Goal: Complete application form

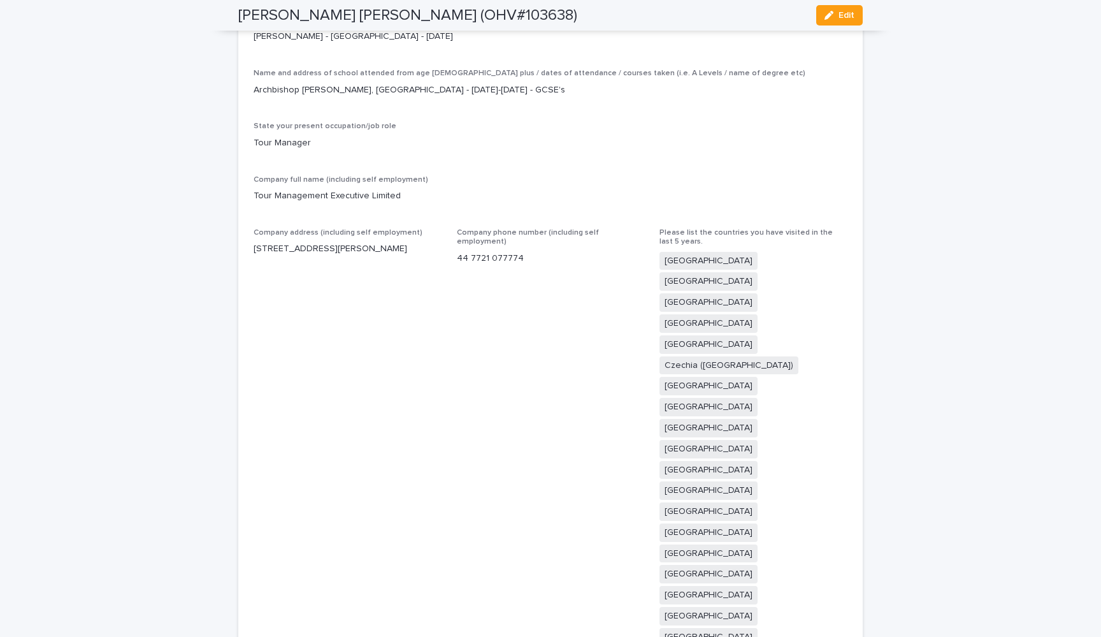
scroll to position [2544, 0]
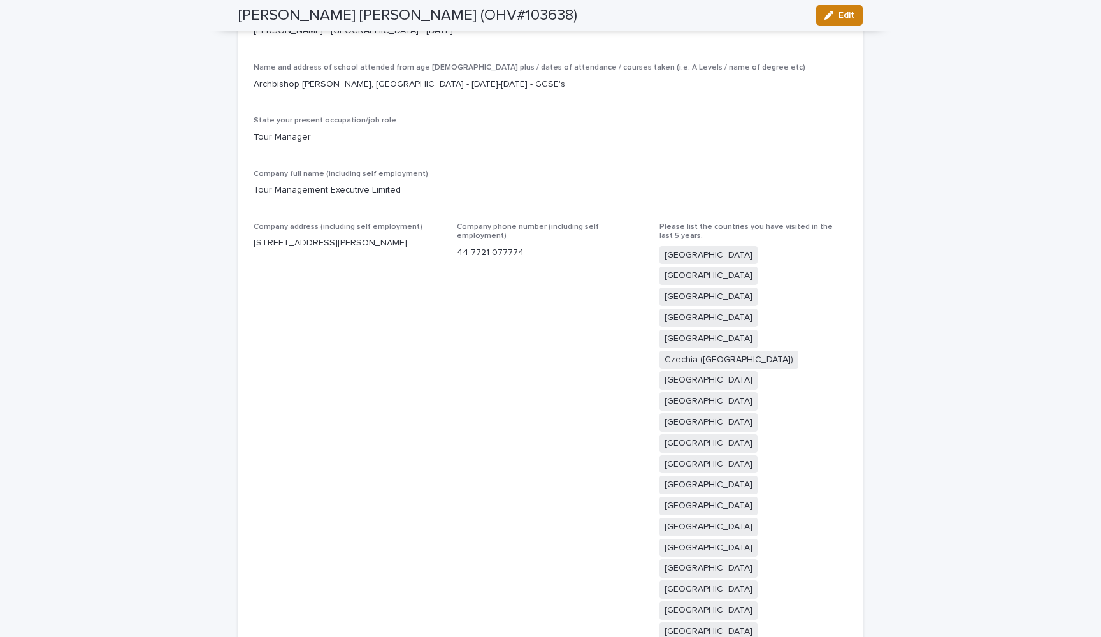
click at [840, 17] on span "Edit" at bounding box center [846, 15] width 16 height 9
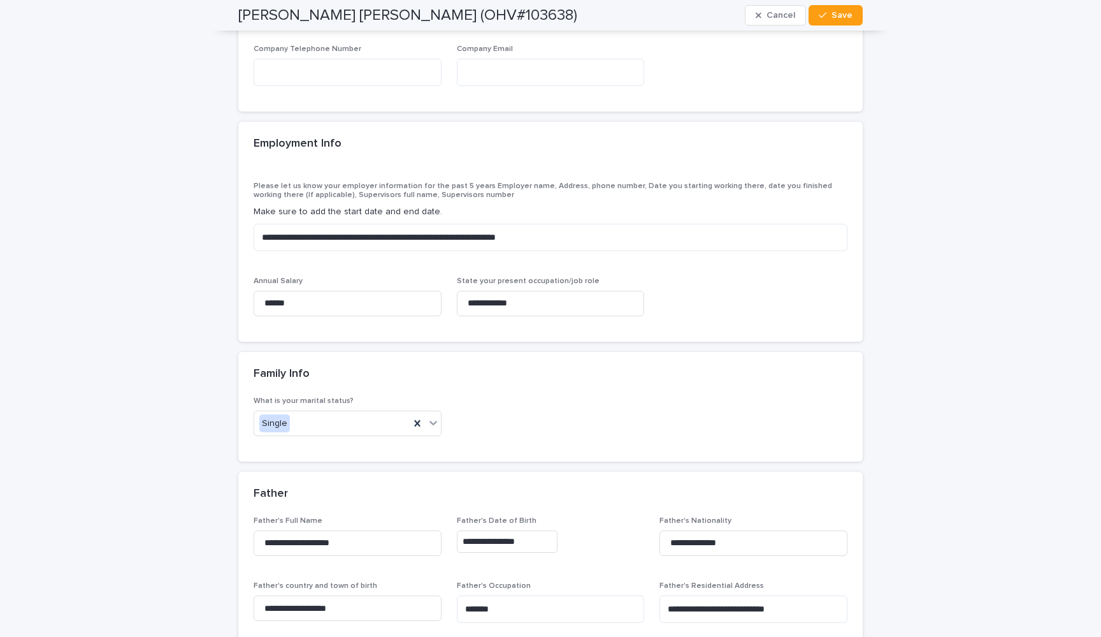
scroll to position [4916, 0]
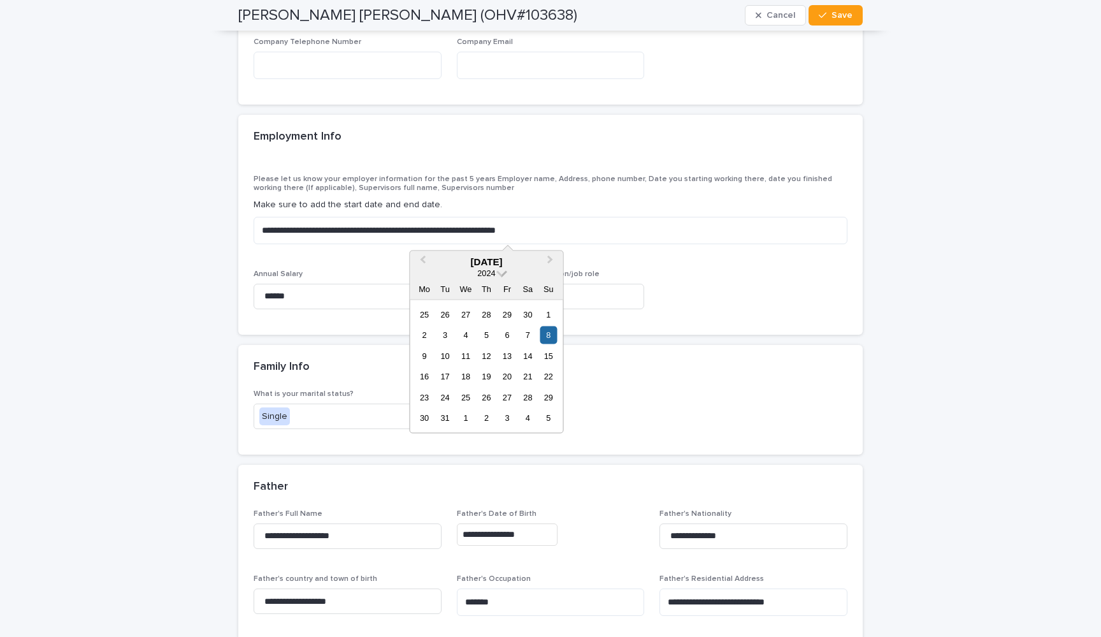
click at [504, 275] on span at bounding box center [501, 271] width 11 height 11
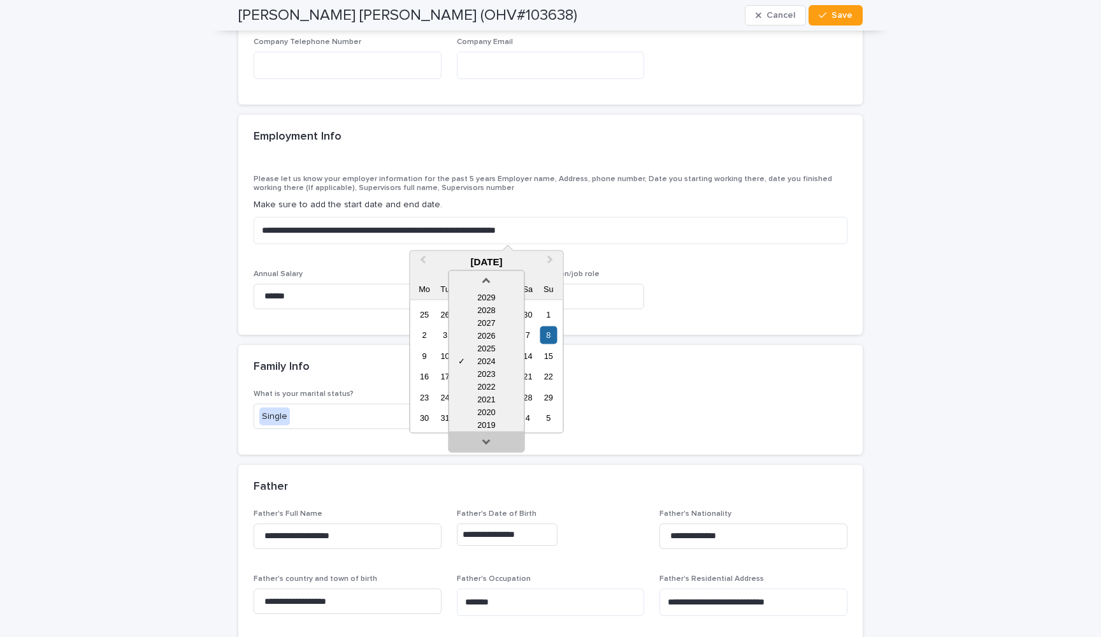
click at [485, 440] on link at bounding box center [486, 444] width 20 height 20
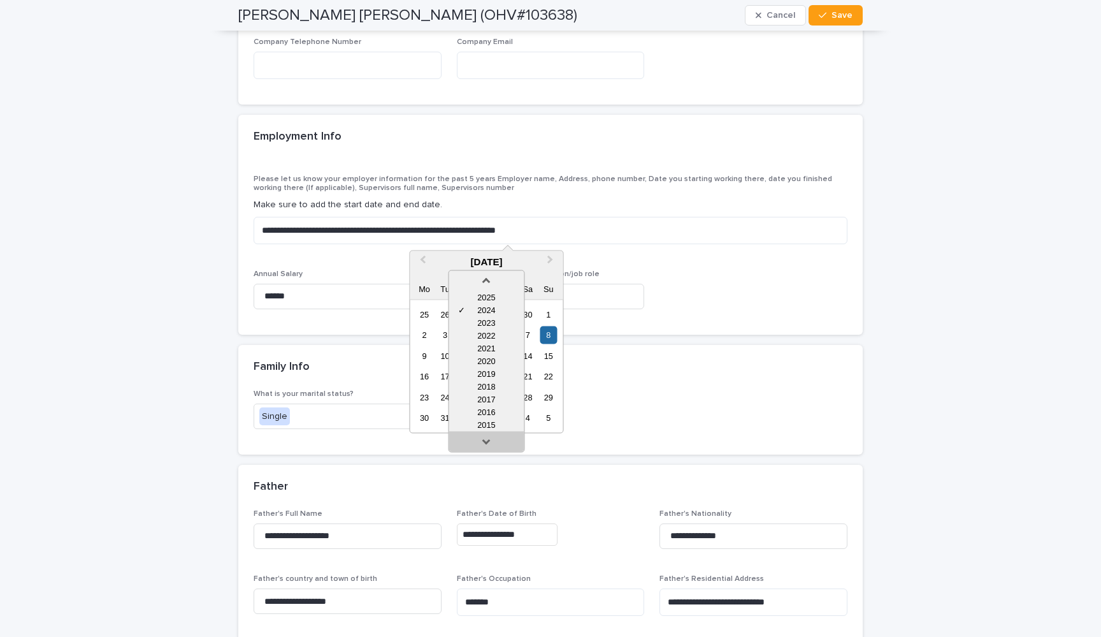
click at [485, 440] on link at bounding box center [486, 444] width 20 height 20
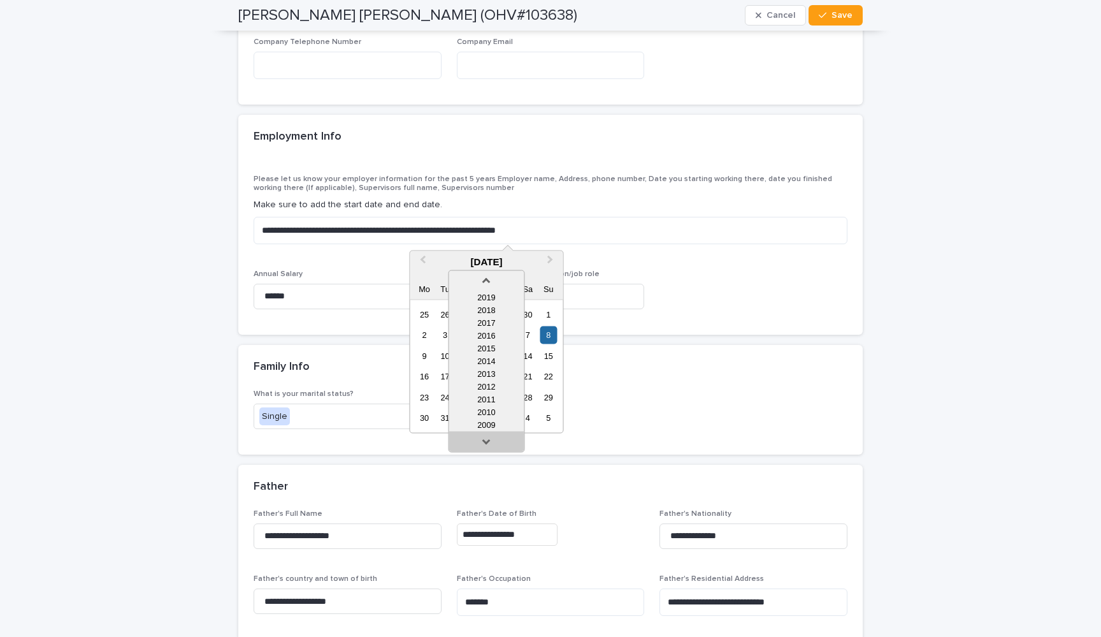
click at [485, 440] on link at bounding box center [486, 444] width 20 height 20
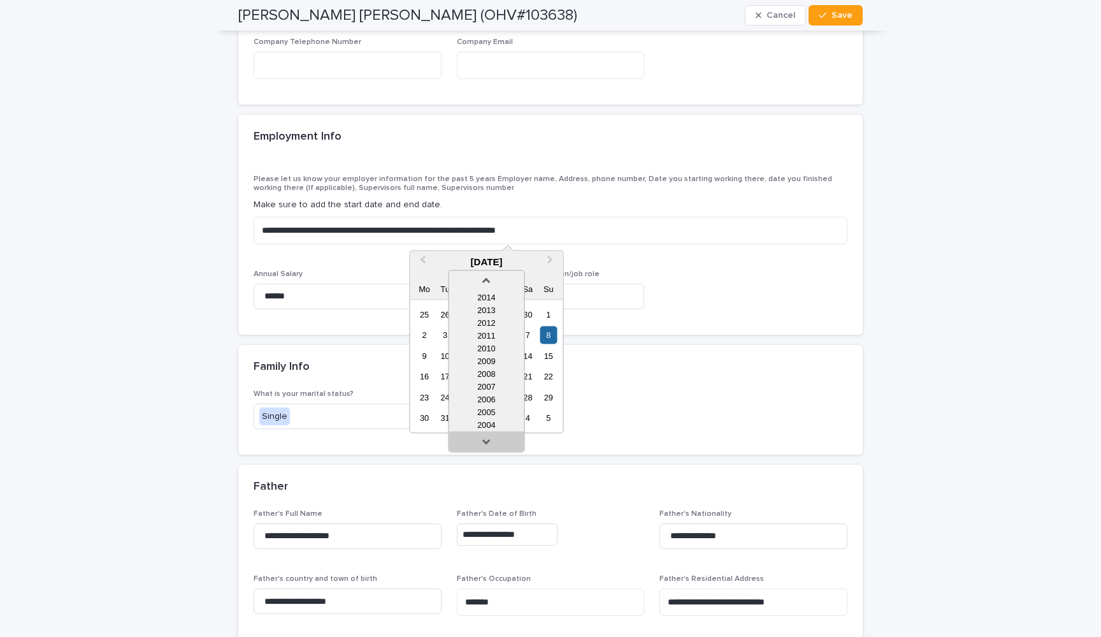
click at [485, 440] on link at bounding box center [486, 444] width 20 height 20
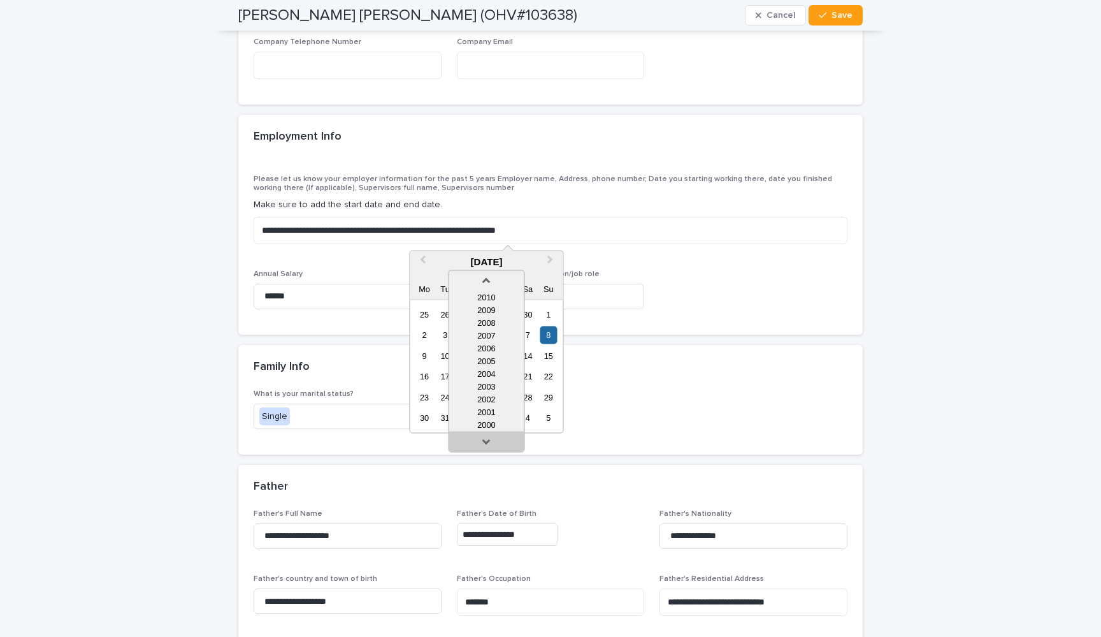
click at [485, 440] on link at bounding box center [486, 444] width 20 height 20
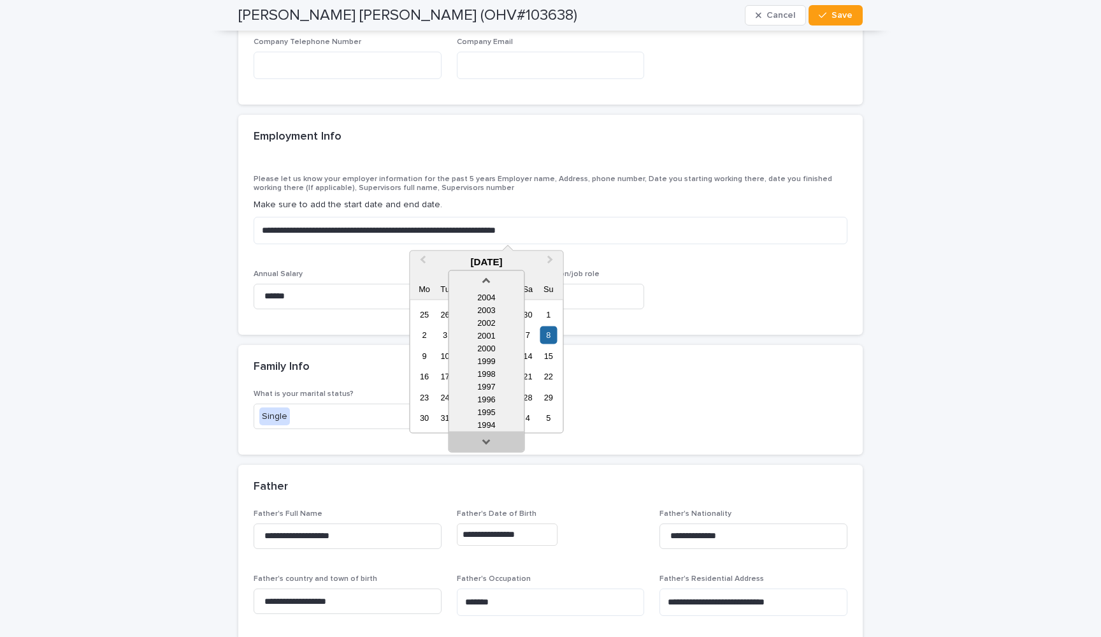
click at [485, 440] on link at bounding box center [486, 444] width 20 height 20
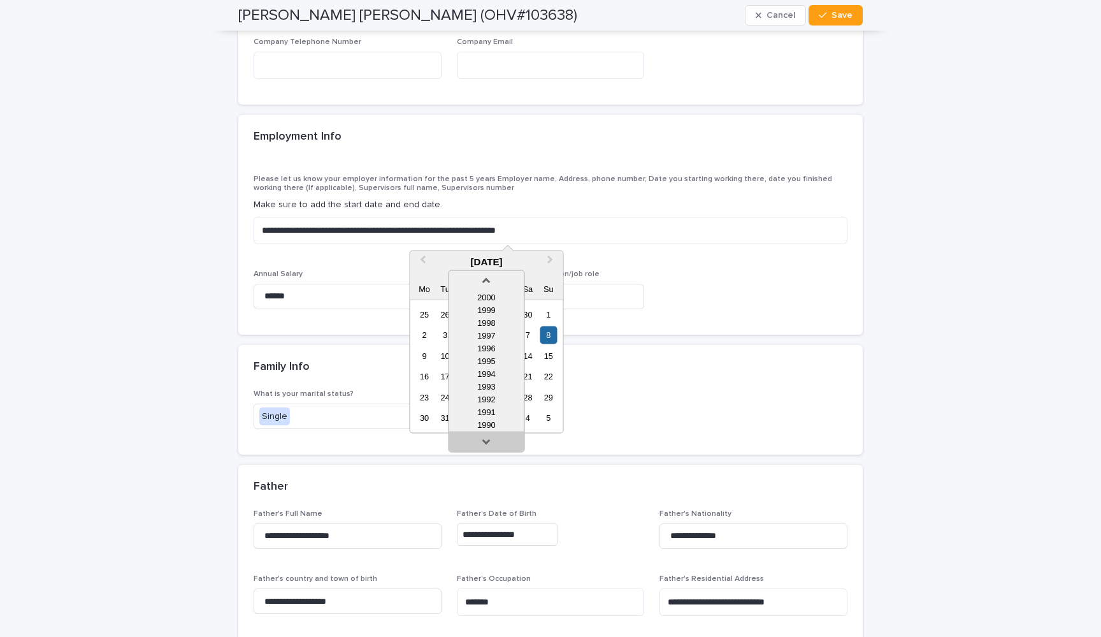
click at [485, 440] on link at bounding box center [486, 444] width 20 height 20
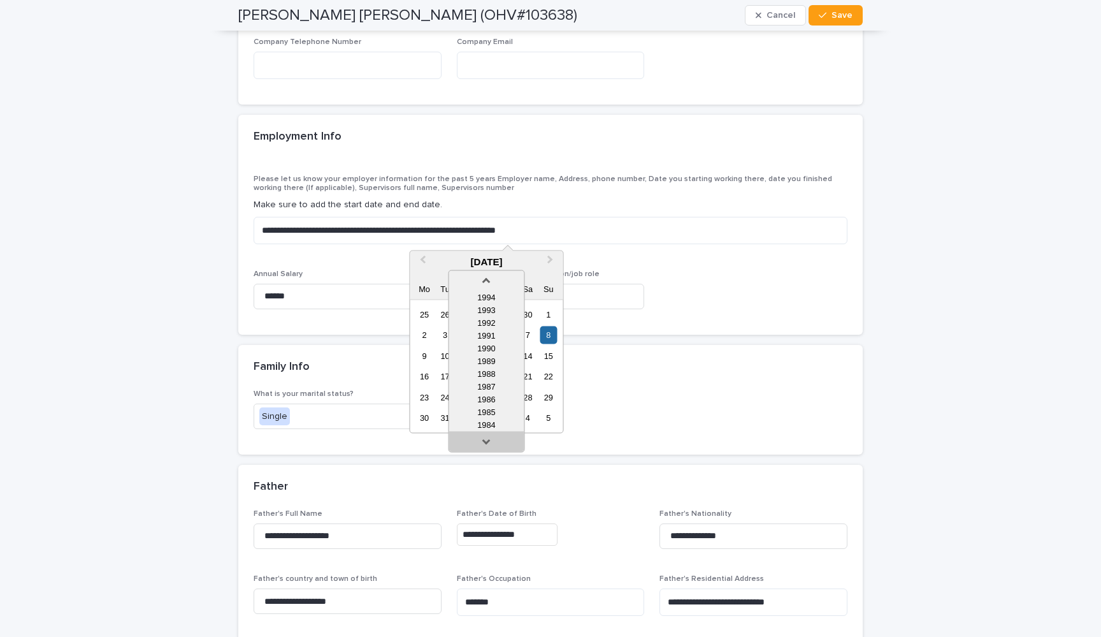
click at [485, 440] on link at bounding box center [486, 444] width 20 height 20
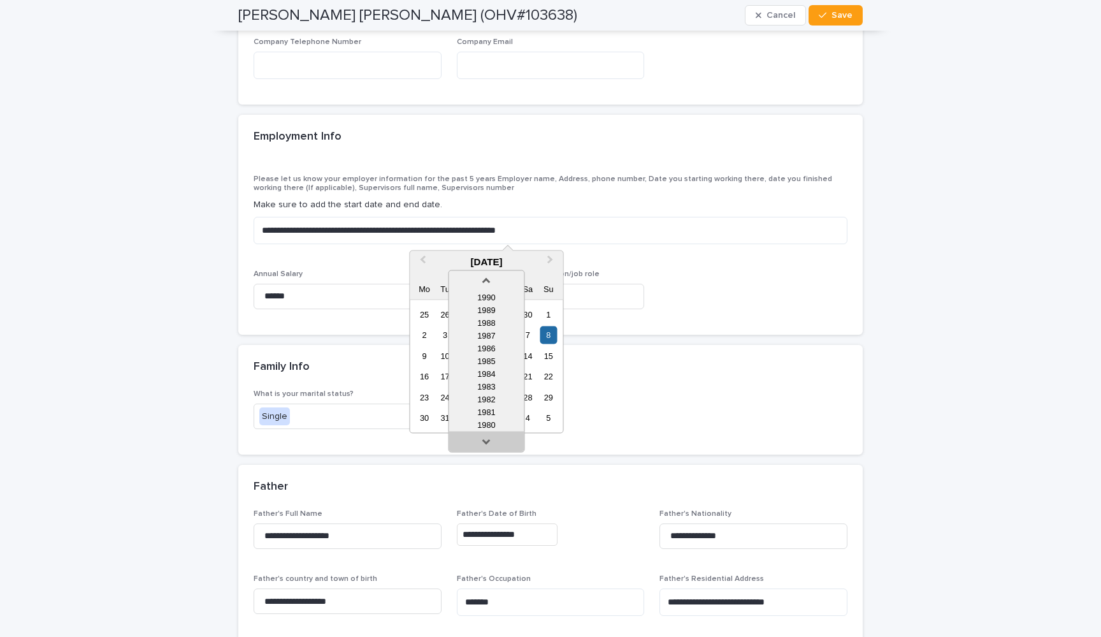
click at [485, 440] on link at bounding box center [486, 444] width 20 height 20
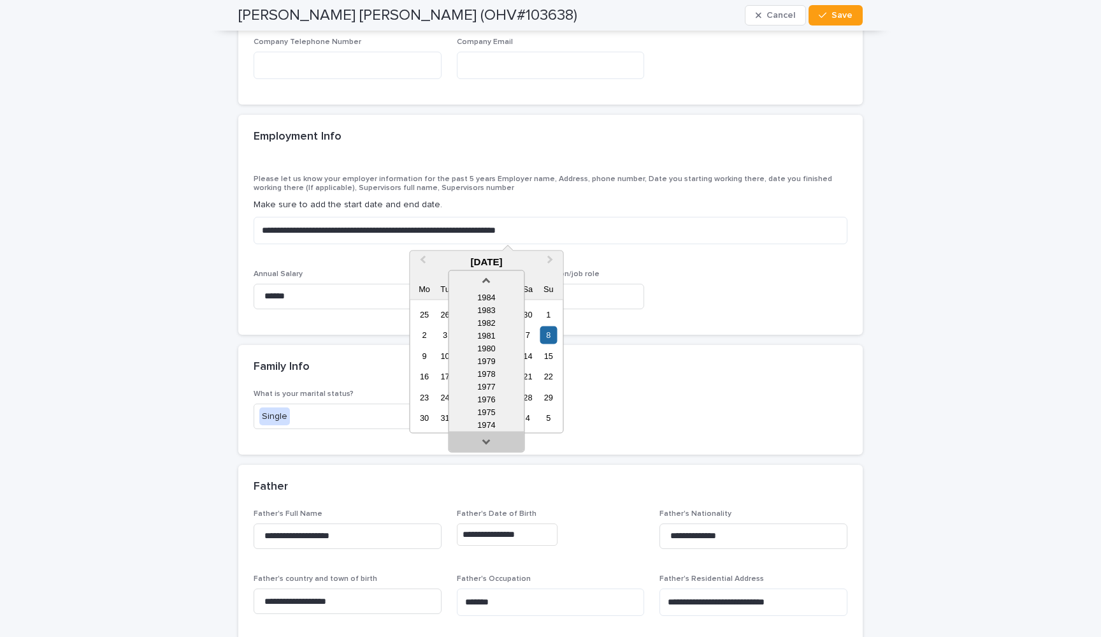
click at [485, 440] on link at bounding box center [486, 444] width 20 height 20
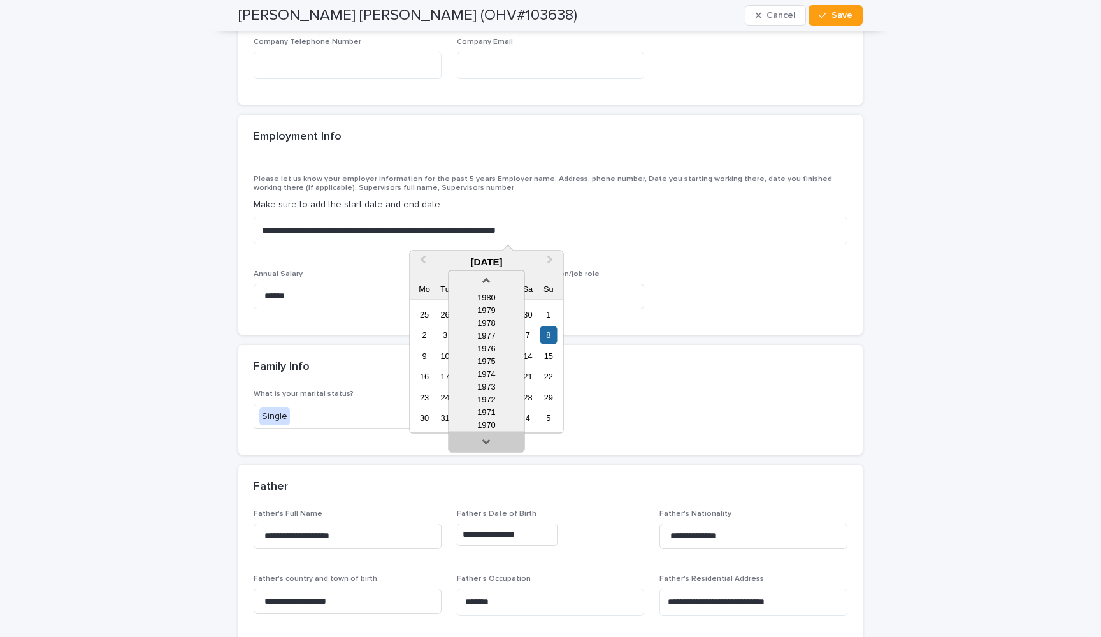
click at [485, 440] on link at bounding box center [486, 444] width 20 height 20
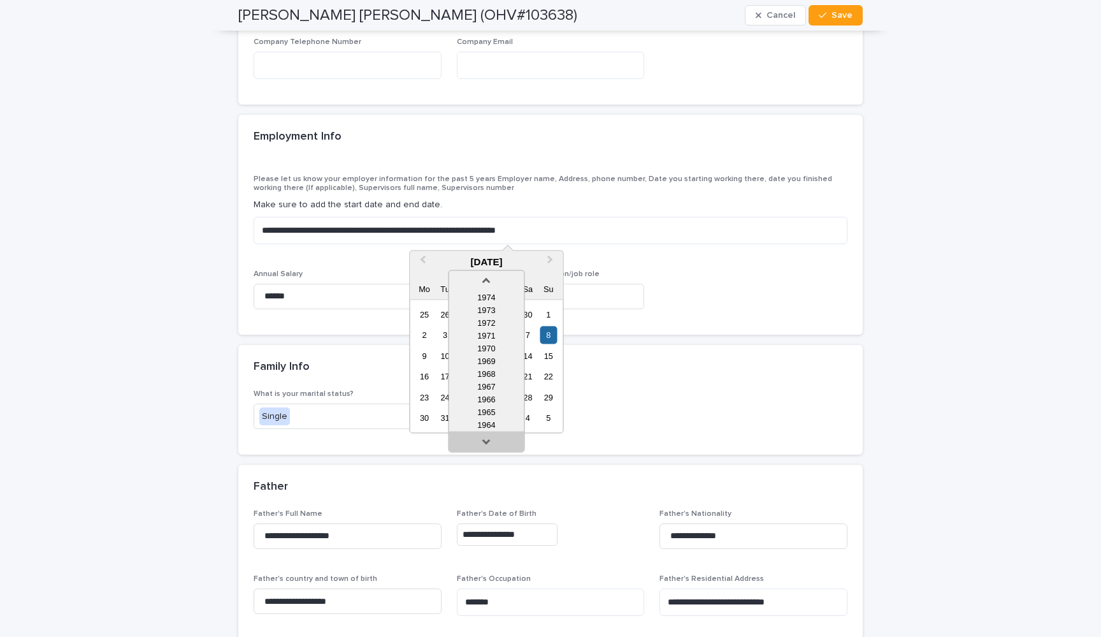
click at [485, 440] on link at bounding box center [486, 444] width 20 height 20
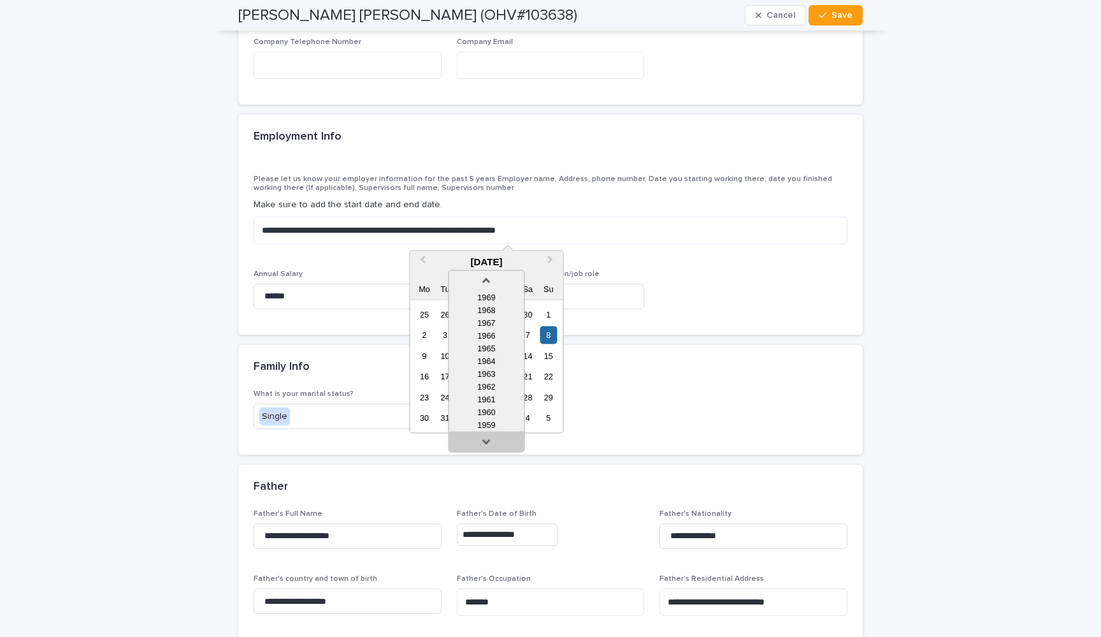
click at [485, 440] on link at bounding box center [486, 444] width 20 height 20
click at [495, 422] on div "1957" at bounding box center [486, 425] width 75 height 13
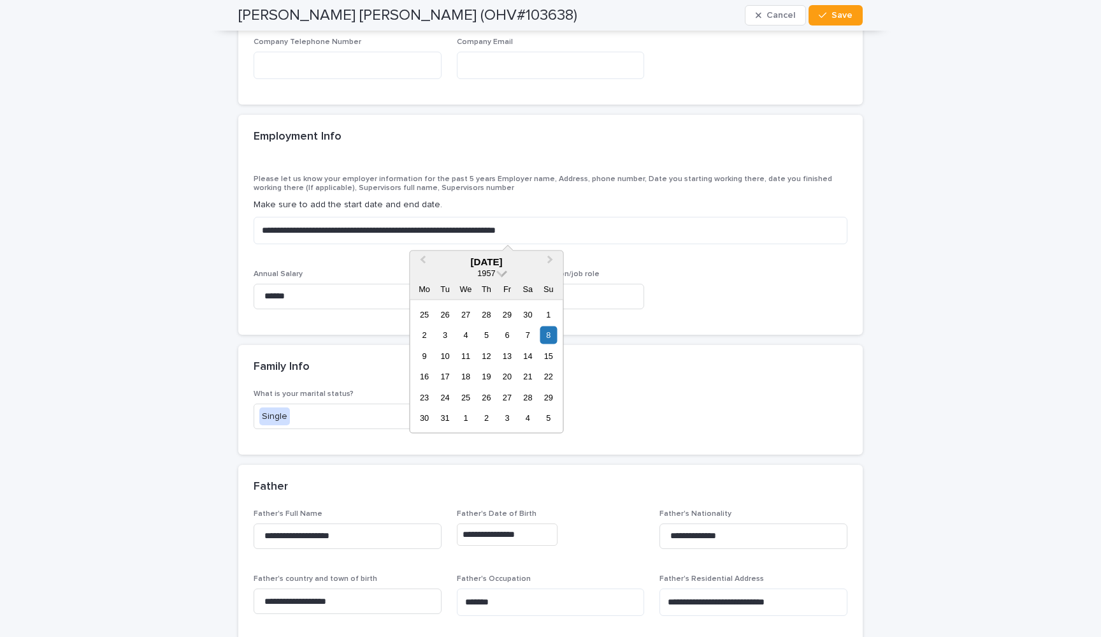
click at [503, 274] on span at bounding box center [501, 271] width 11 height 11
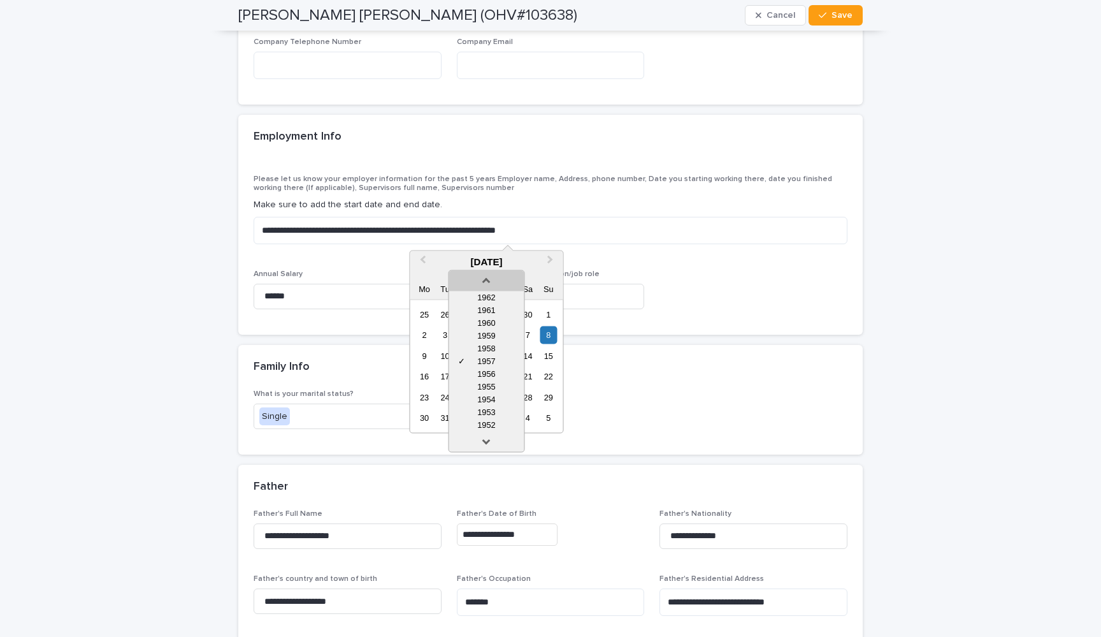
click at [489, 285] on link at bounding box center [486, 278] width 20 height 20
click at [487, 447] on link at bounding box center [486, 444] width 20 height 20
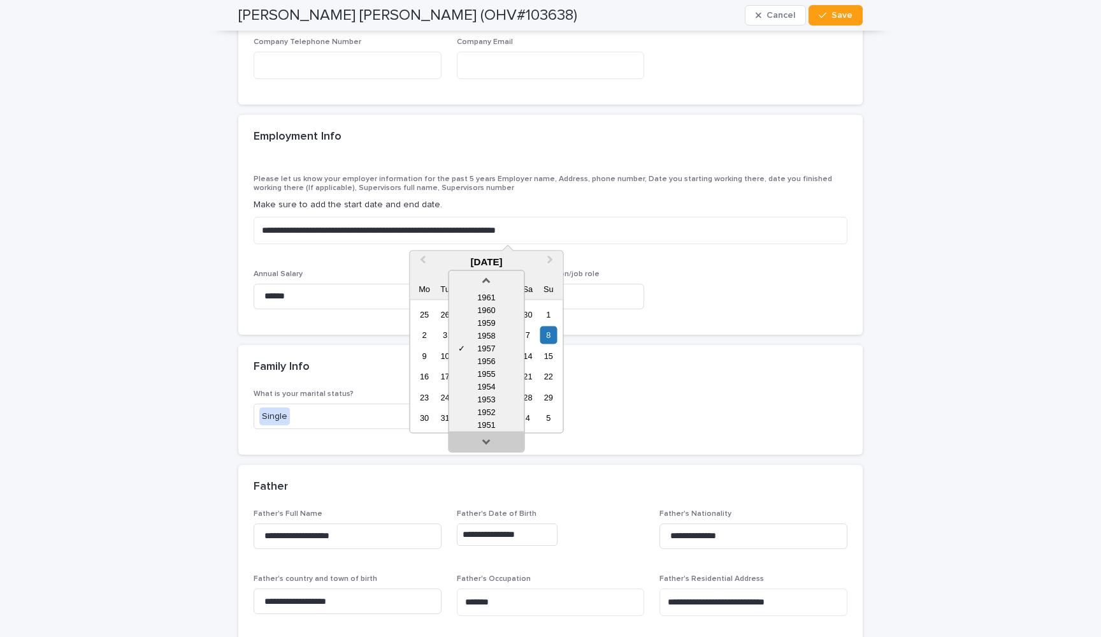
click at [487, 447] on link at bounding box center [486, 444] width 20 height 20
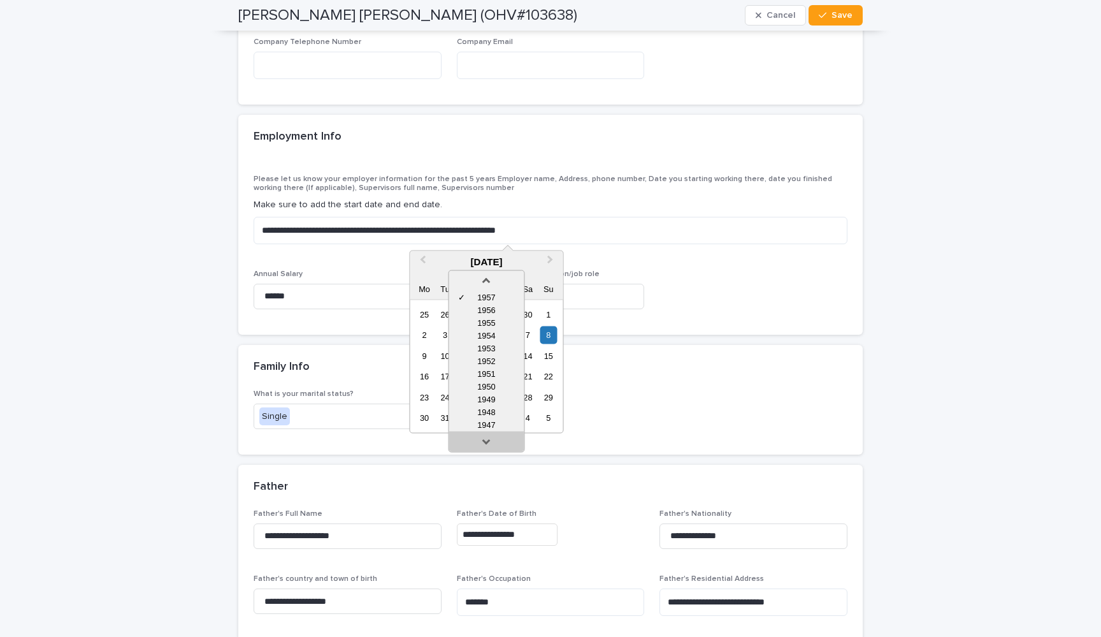
click at [487, 447] on link at bounding box center [486, 444] width 20 height 20
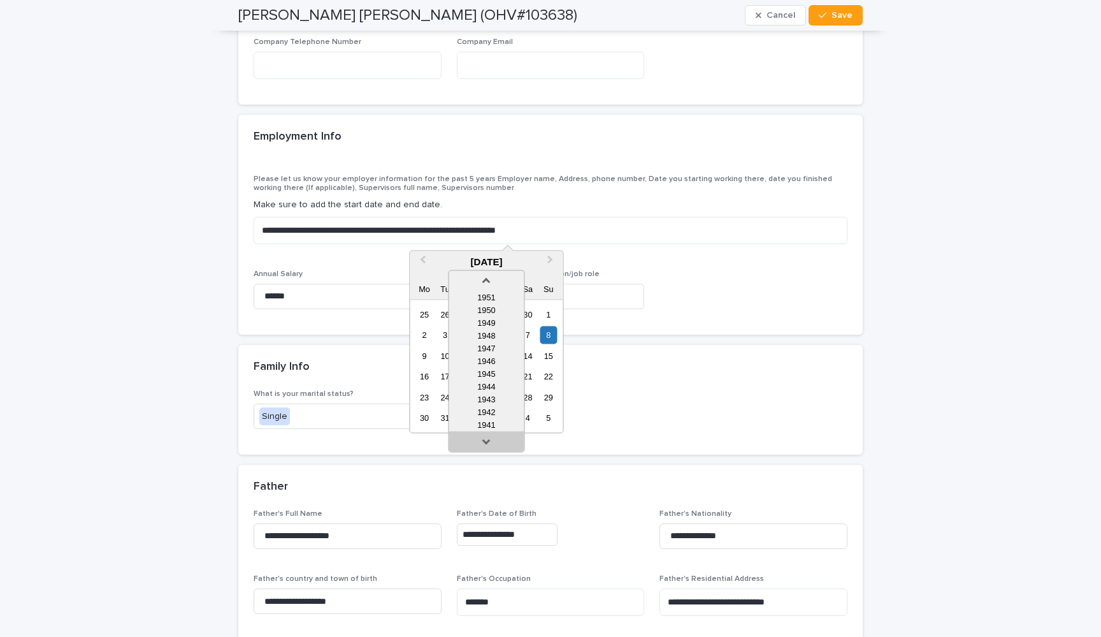
click at [487, 447] on link at bounding box center [486, 444] width 20 height 20
click at [501, 412] on div "1938" at bounding box center [486, 412] width 75 height 13
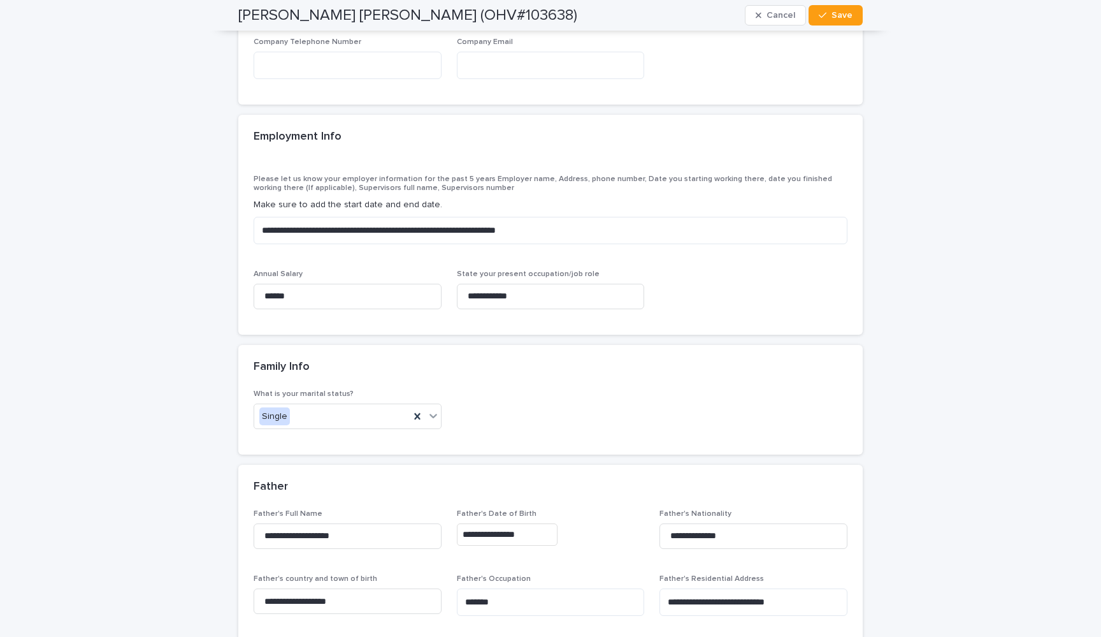
click at [586, 574] on div "Father's Occupation *******" at bounding box center [551, 600] width 188 height 52
click at [535, 523] on input "**********" at bounding box center [507, 534] width 101 height 22
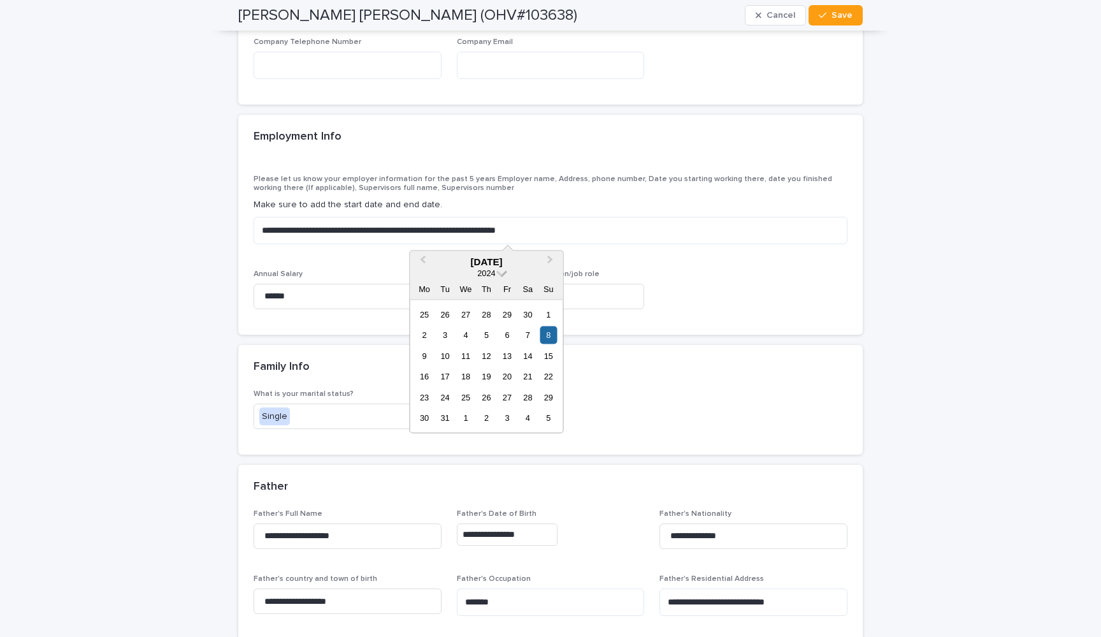
click at [501, 268] on span at bounding box center [501, 271] width 11 height 11
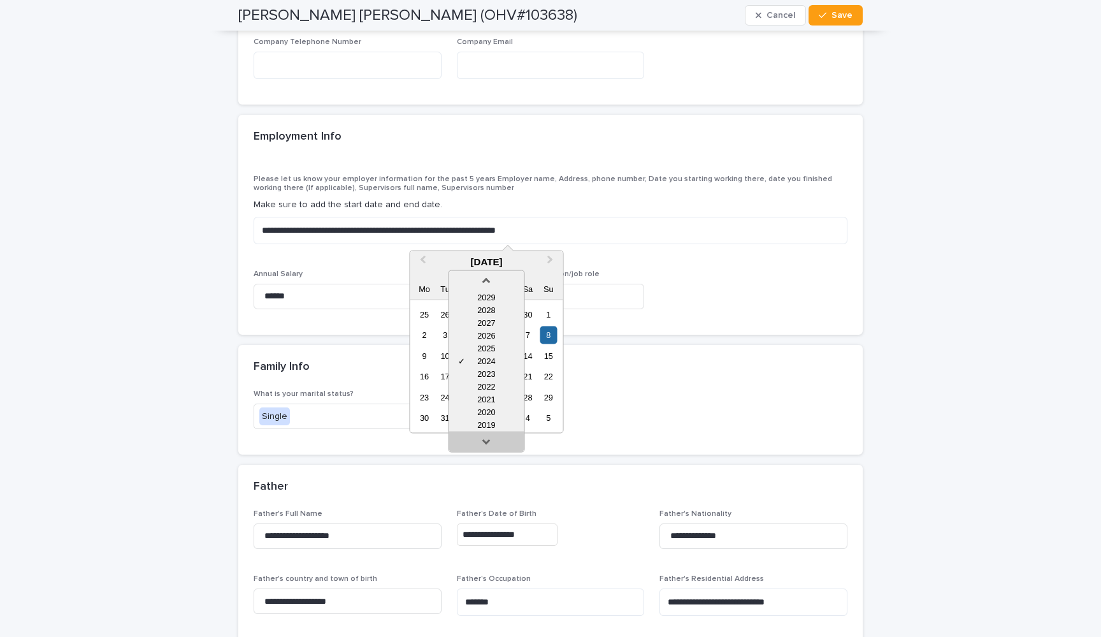
click at [489, 439] on link at bounding box center [486, 444] width 20 height 20
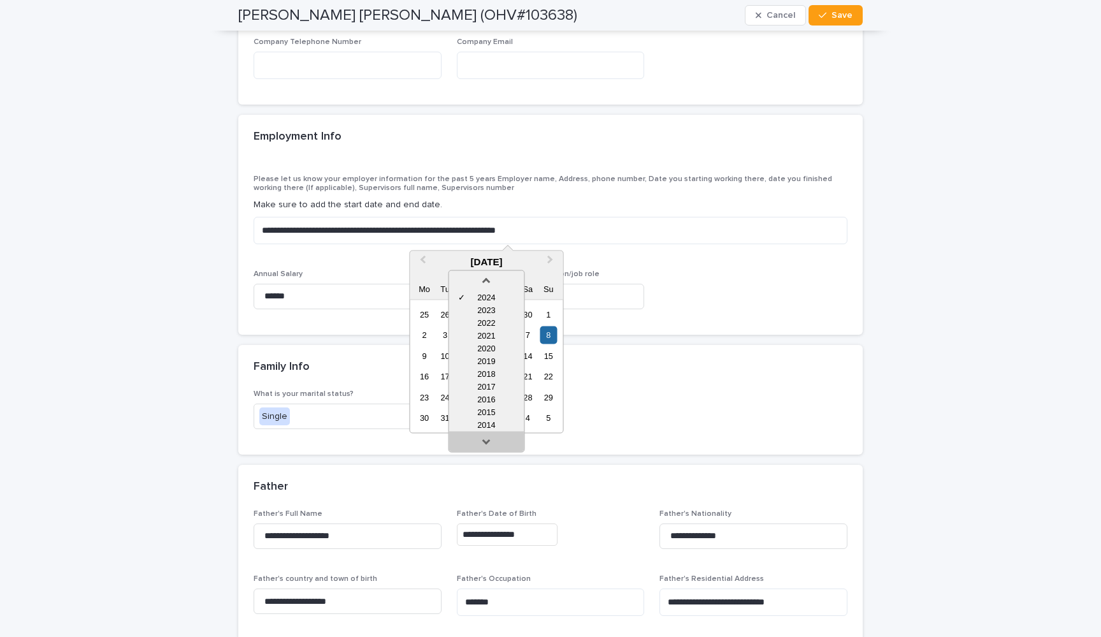
click at [489, 439] on link at bounding box center [486, 444] width 20 height 20
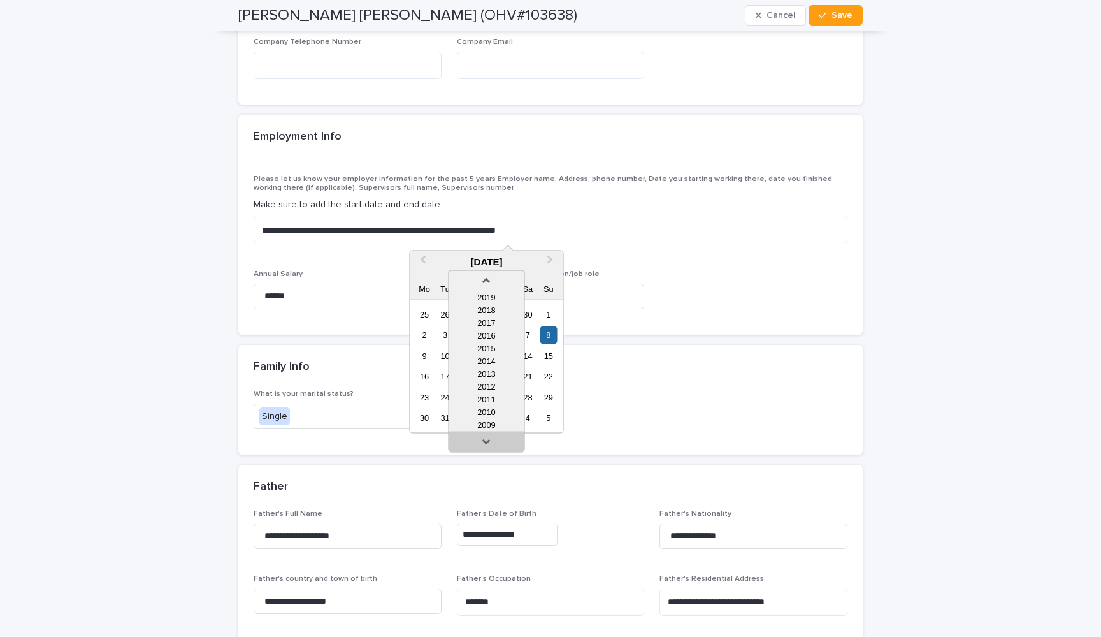
click at [489, 439] on link at bounding box center [486, 444] width 20 height 20
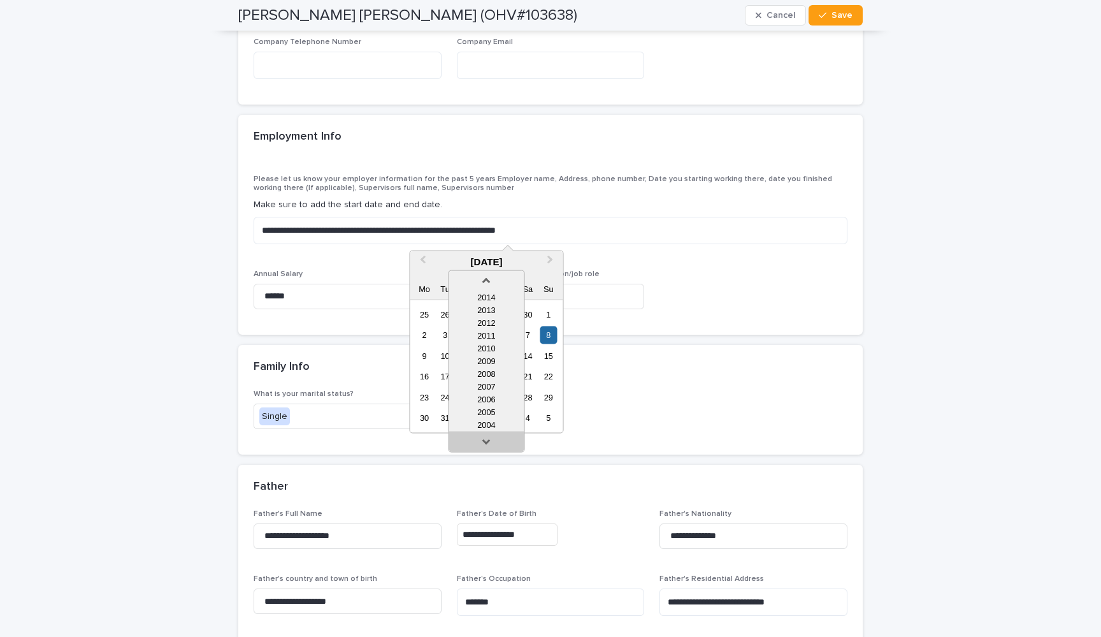
click at [489, 439] on link at bounding box center [486, 444] width 20 height 20
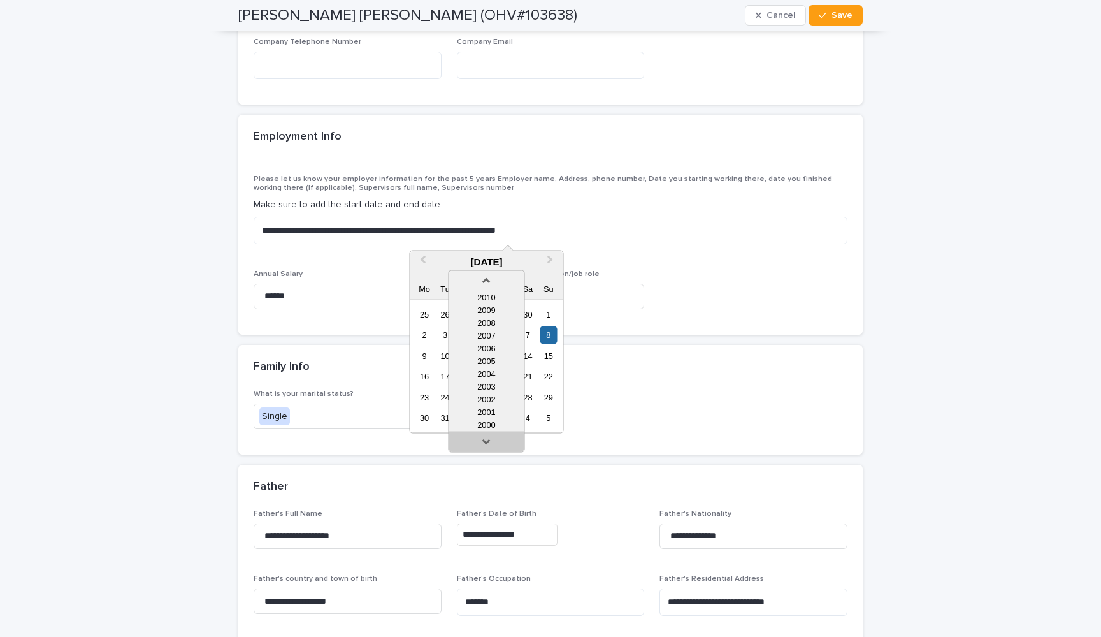
click at [489, 439] on link at bounding box center [486, 444] width 20 height 20
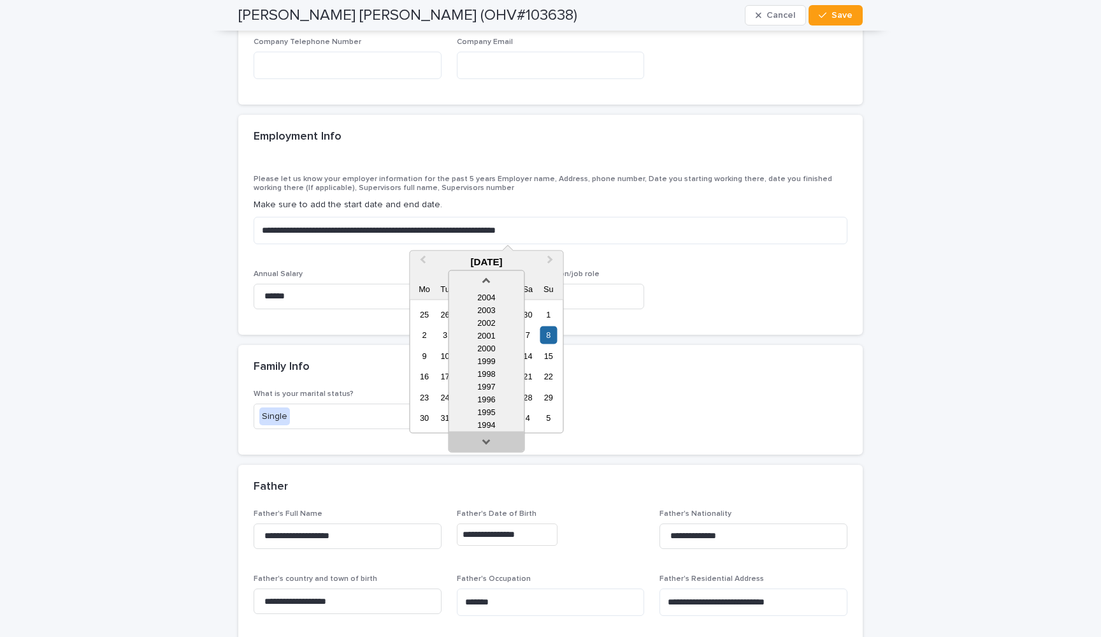
click at [489, 439] on link at bounding box center [486, 444] width 20 height 20
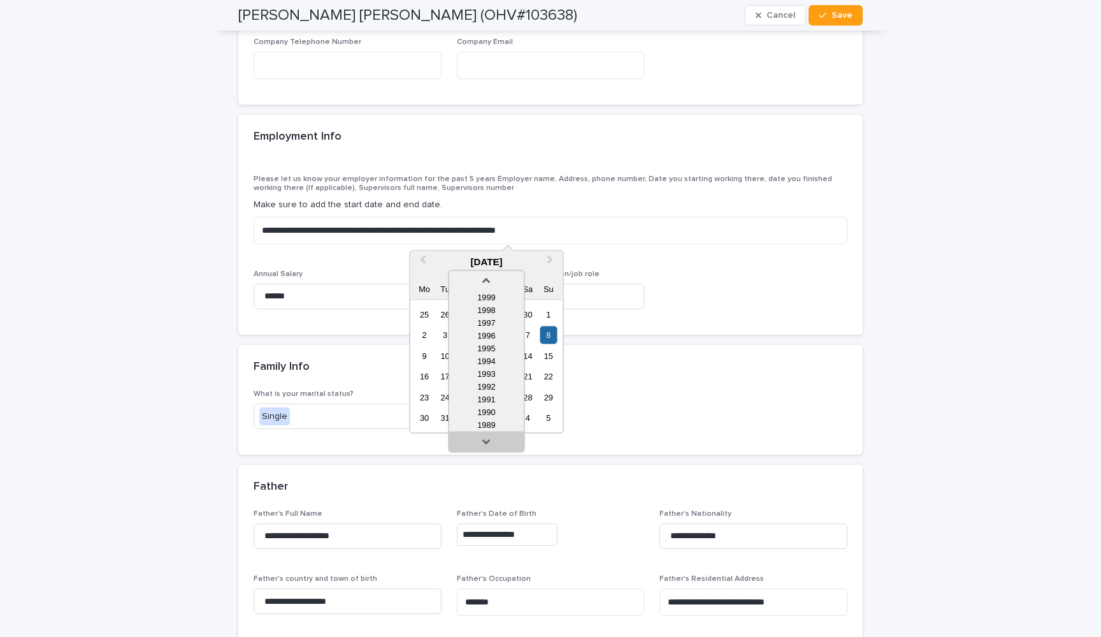
click at [489, 439] on link at bounding box center [486, 444] width 20 height 20
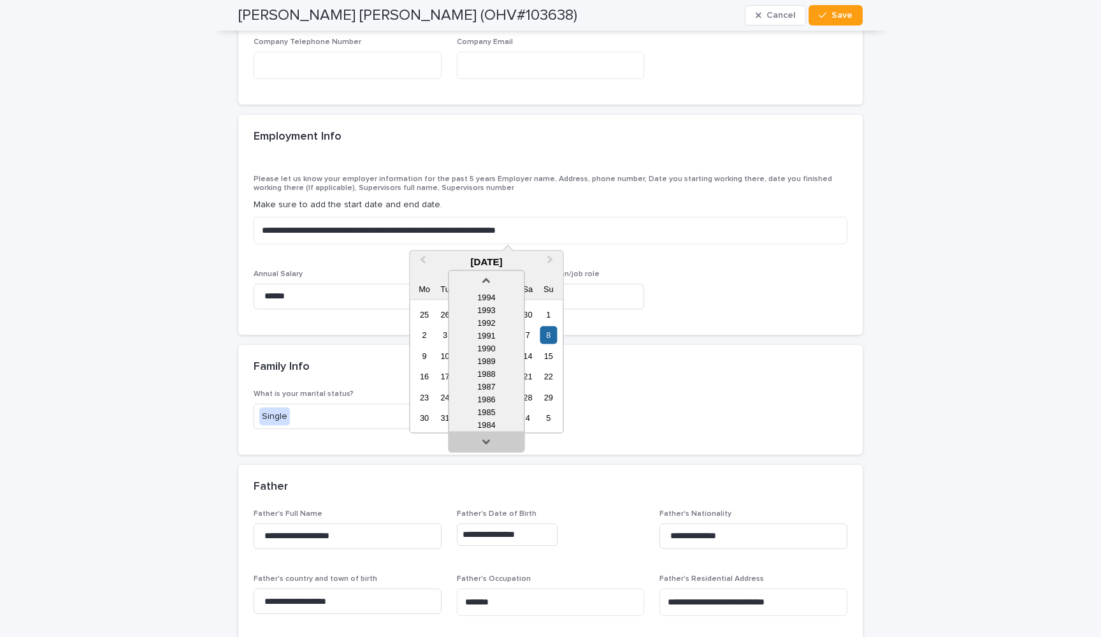
click at [489, 439] on link at bounding box center [486, 444] width 20 height 20
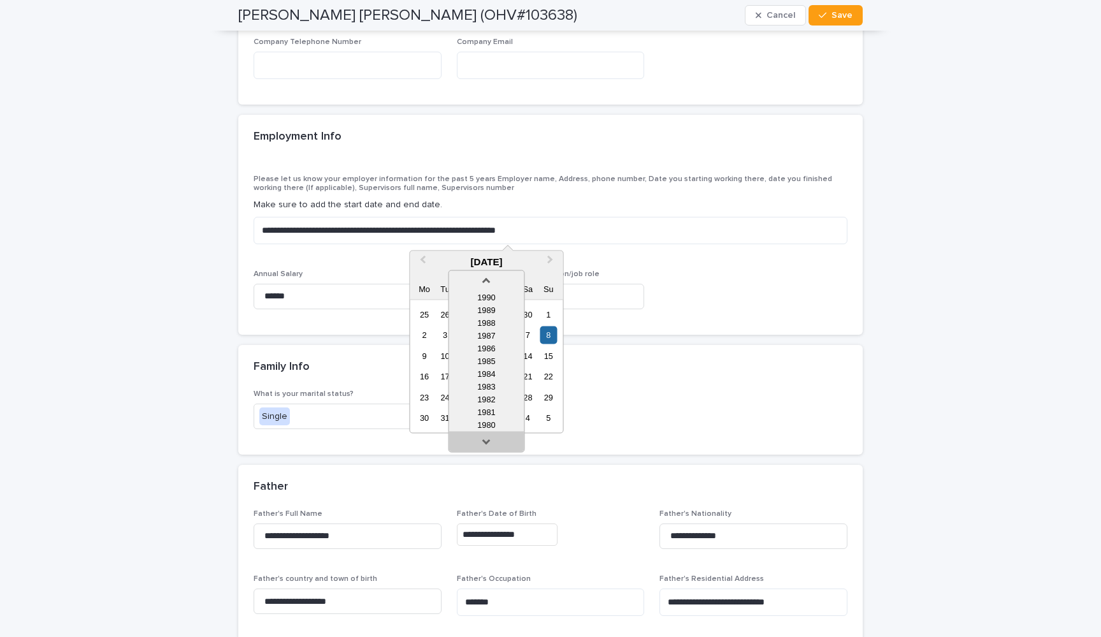
click at [489, 439] on link at bounding box center [486, 444] width 20 height 20
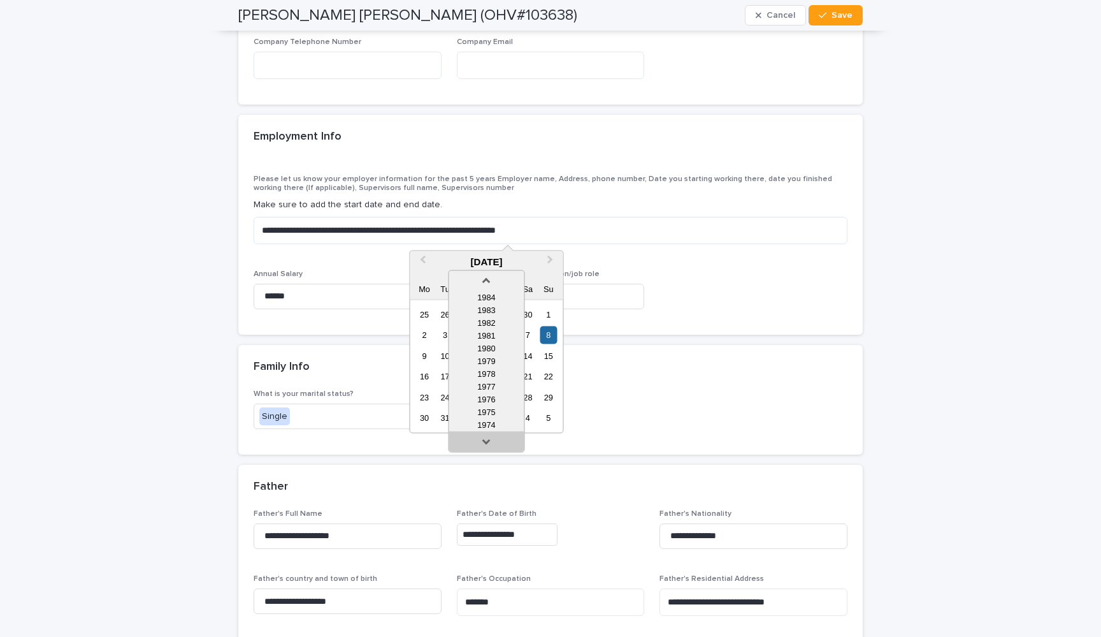
click at [489, 439] on link at bounding box center [486, 444] width 20 height 20
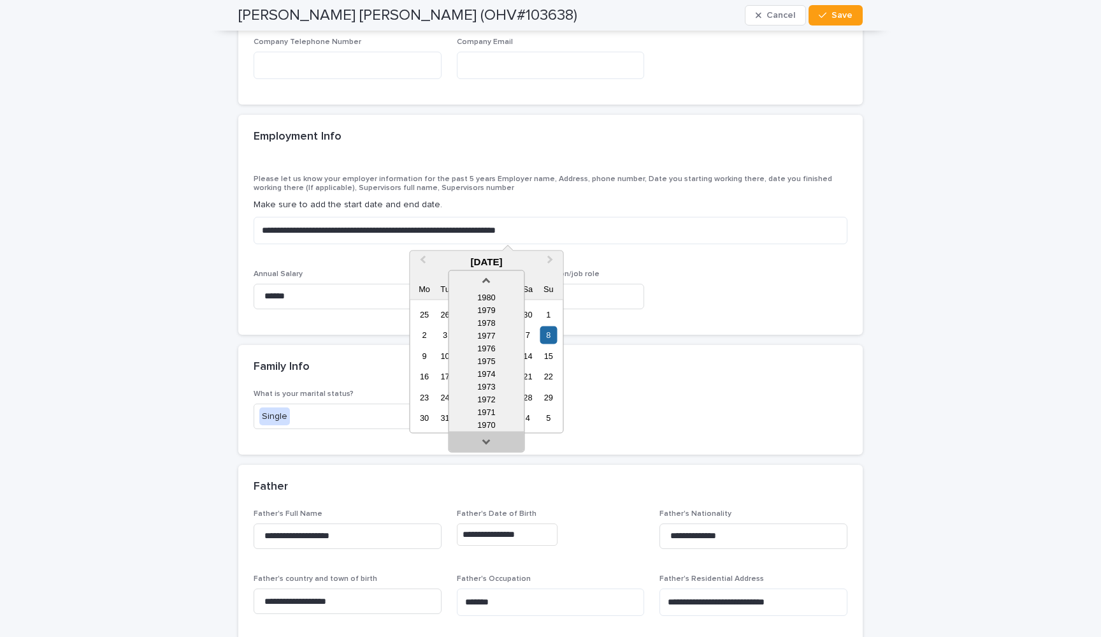
click at [489, 439] on link at bounding box center [486, 444] width 20 height 20
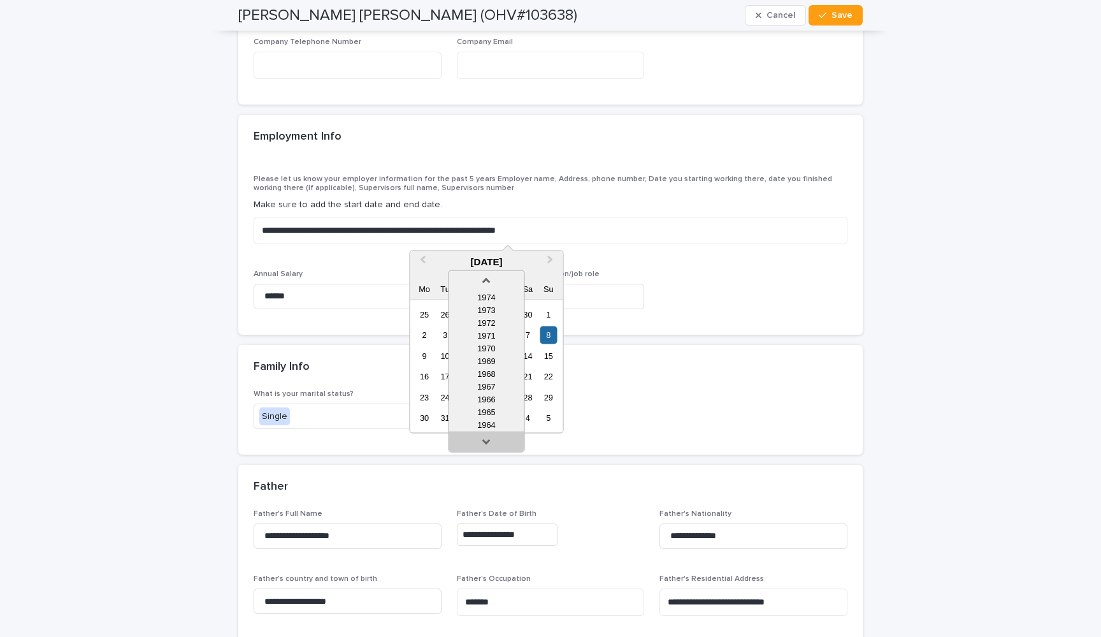
click at [489, 439] on link at bounding box center [486, 444] width 20 height 20
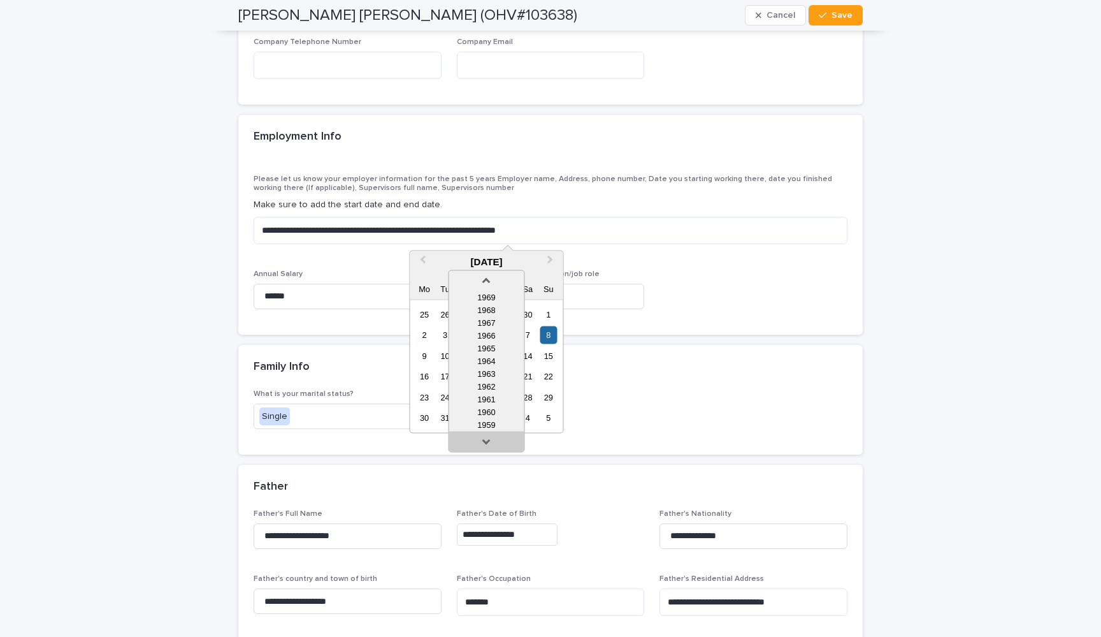
click at [489, 439] on link at bounding box center [486, 444] width 20 height 20
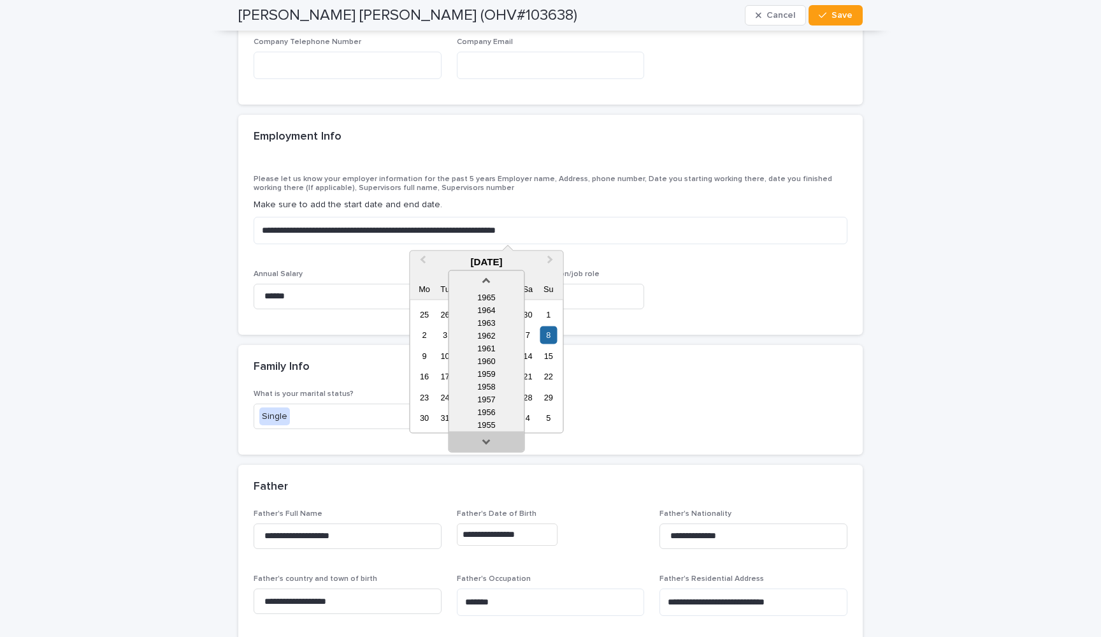
click at [489, 439] on link at bounding box center [486, 444] width 20 height 20
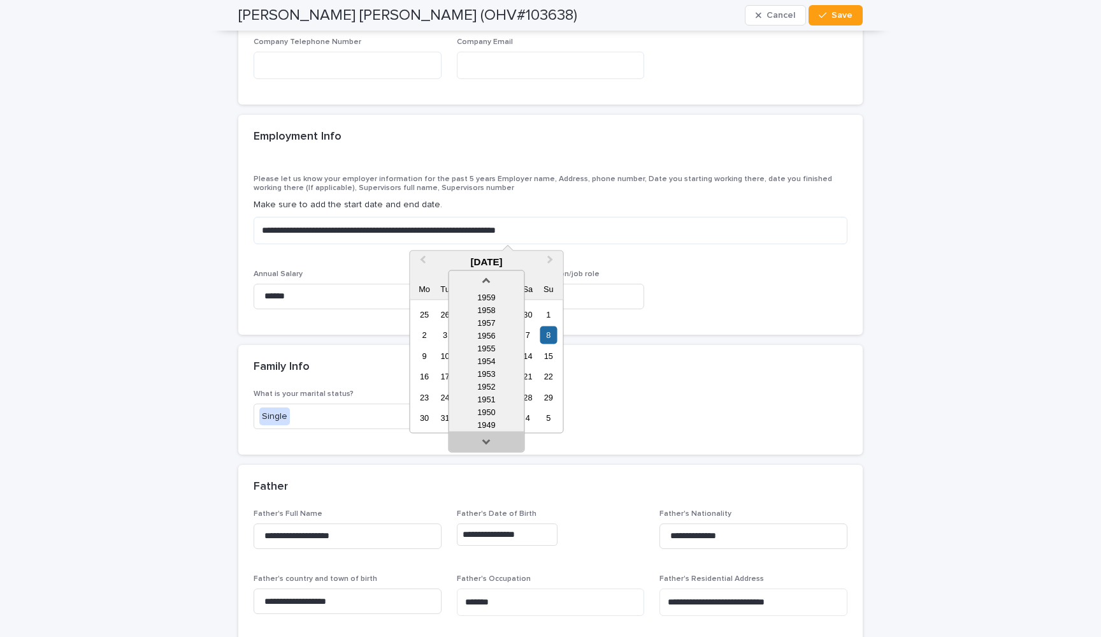
click at [489, 439] on link at bounding box center [486, 444] width 20 height 20
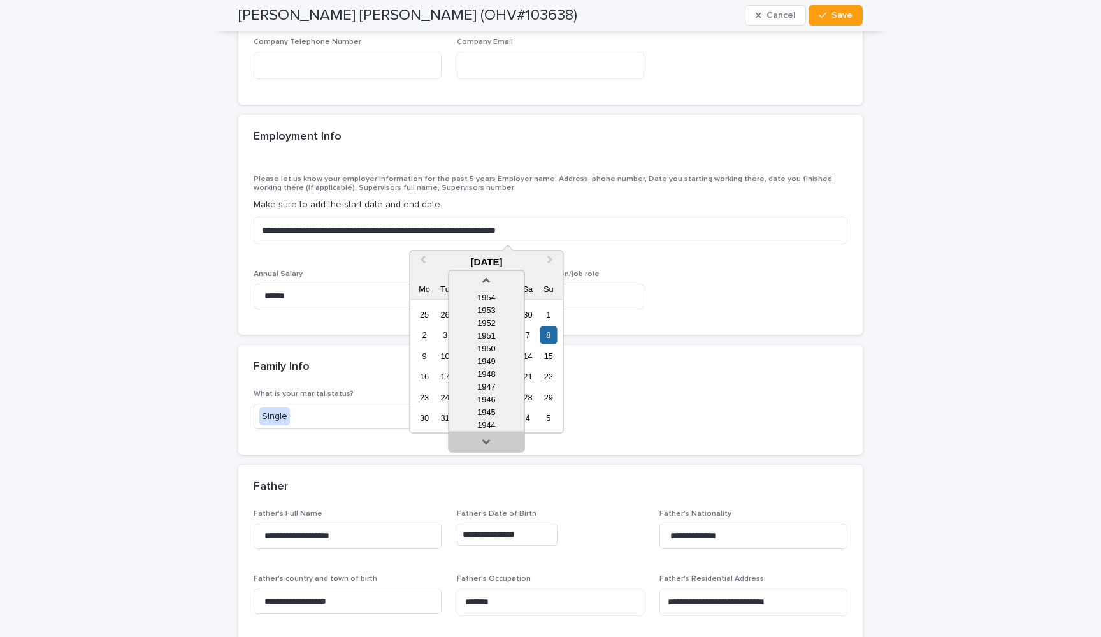
click at [489, 439] on link at bounding box center [486, 444] width 20 height 20
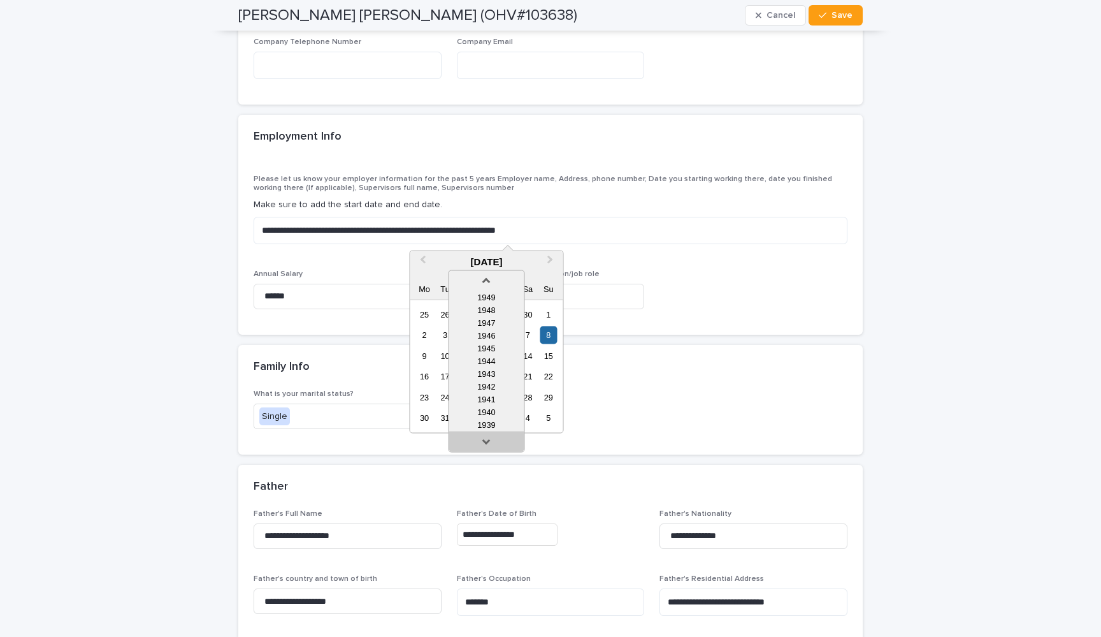
click at [489, 439] on link at bounding box center [486, 444] width 20 height 20
click at [497, 424] on div "1938" at bounding box center [486, 425] width 75 height 13
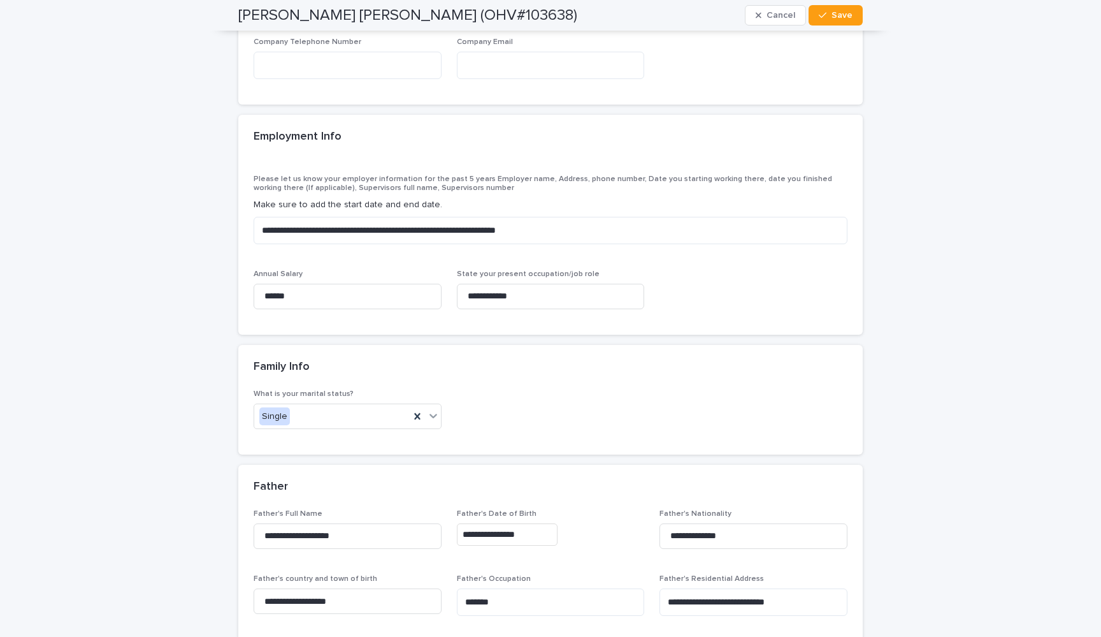
type input "**********"
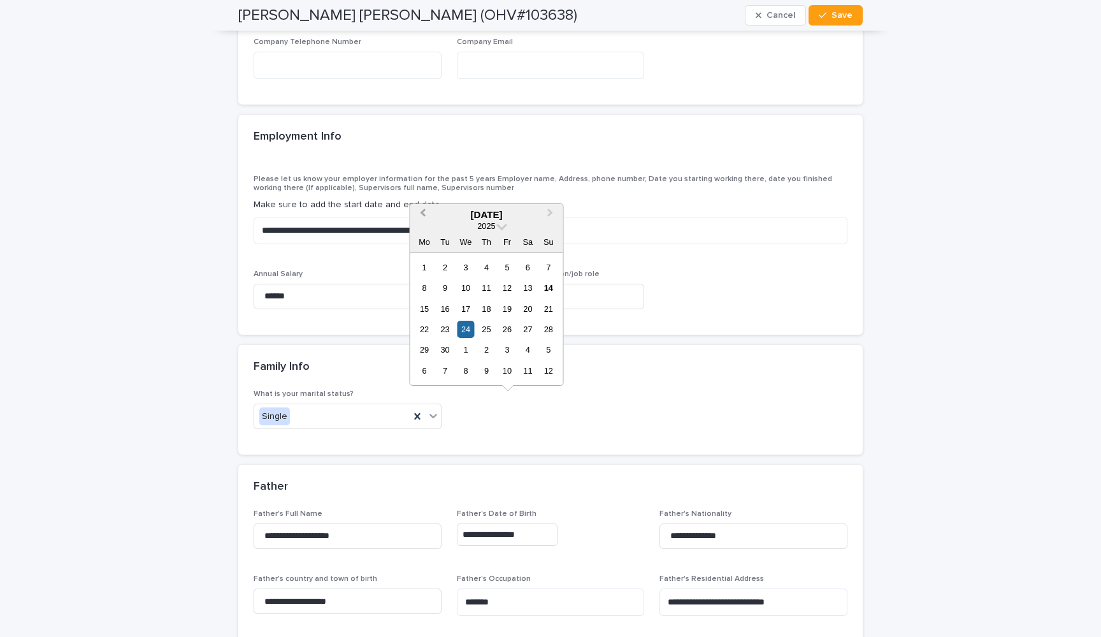
click at [422, 217] on span "Previous Month" at bounding box center [422, 214] width 0 height 17
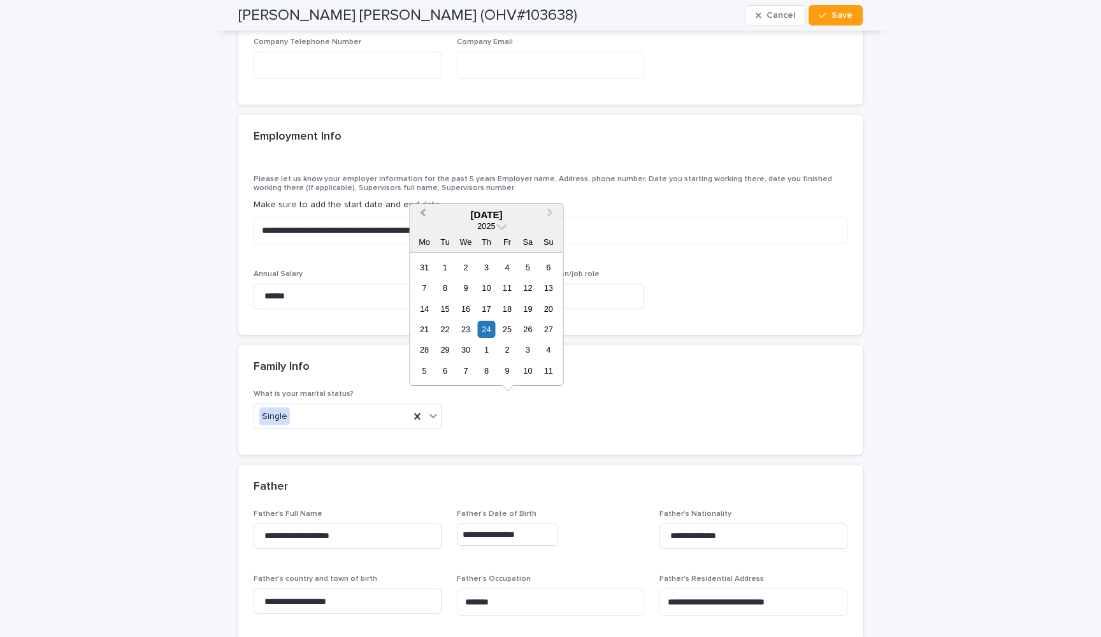
click at [422, 217] on span "Previous Month" at bounding box center [422, 214] width 0 height 17
click at [501, 229] on span at bounding box center [501, 224] width 11 height 11
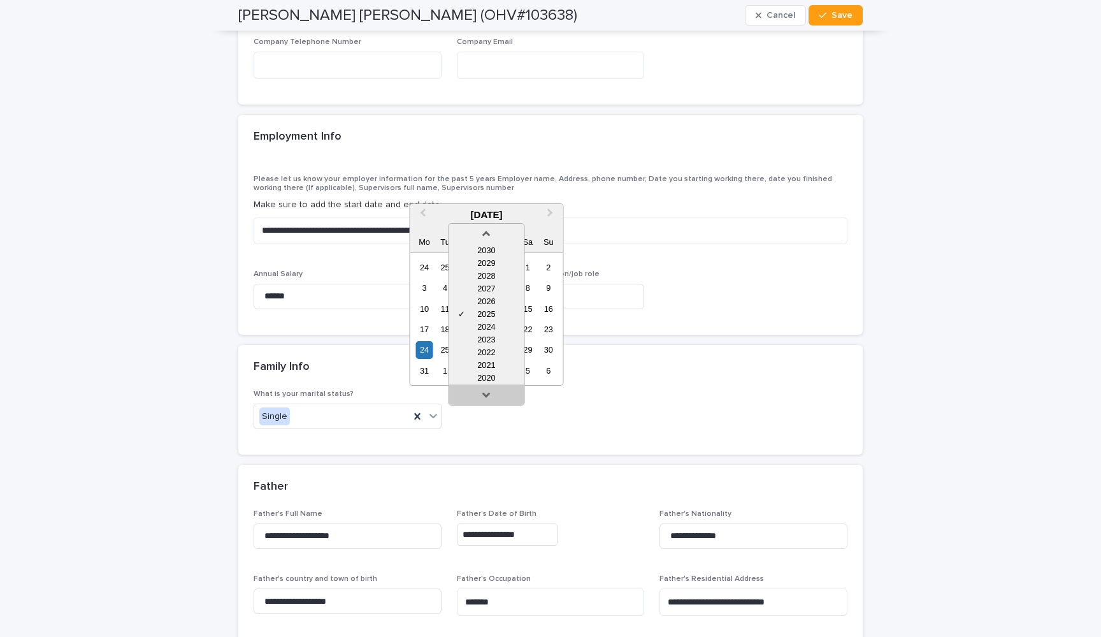
click at [491, 394] on link at bounding box center [486, 397] width 20 height 20
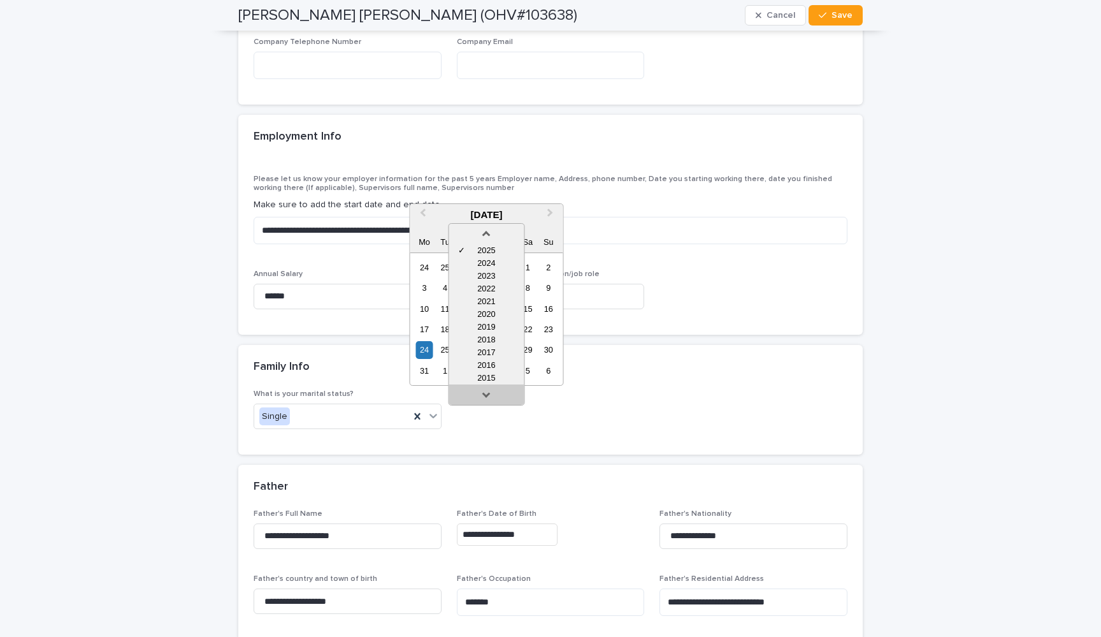
click at [491, 394] on link at bounding box center [486, 397] width 20 height 20
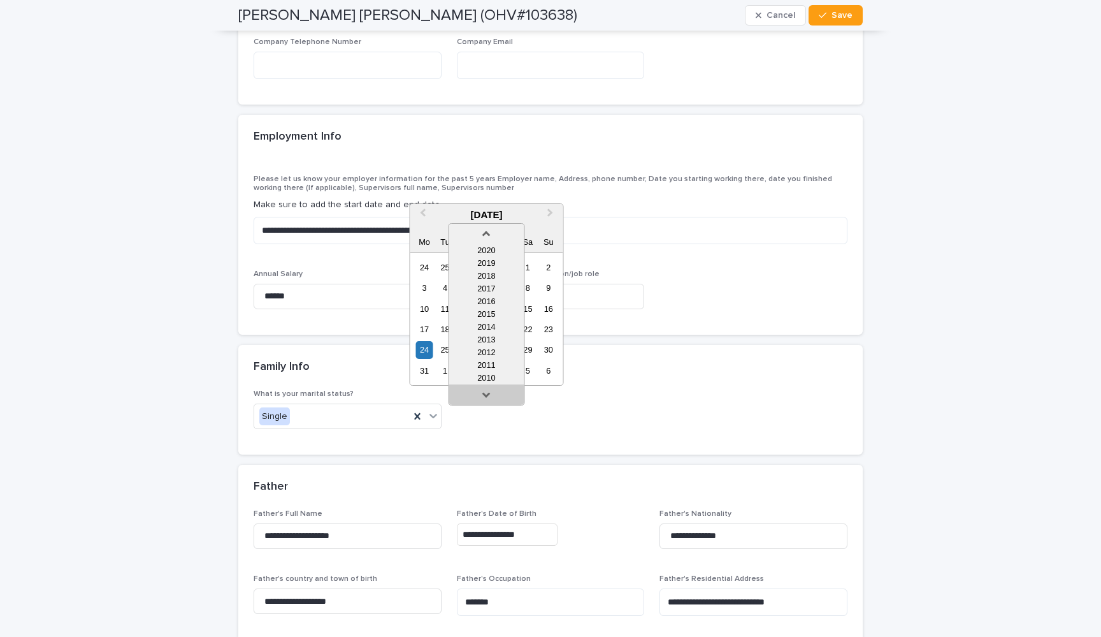
click at [491, 394] on link at bounding box center [486, 397] width 20 height 20
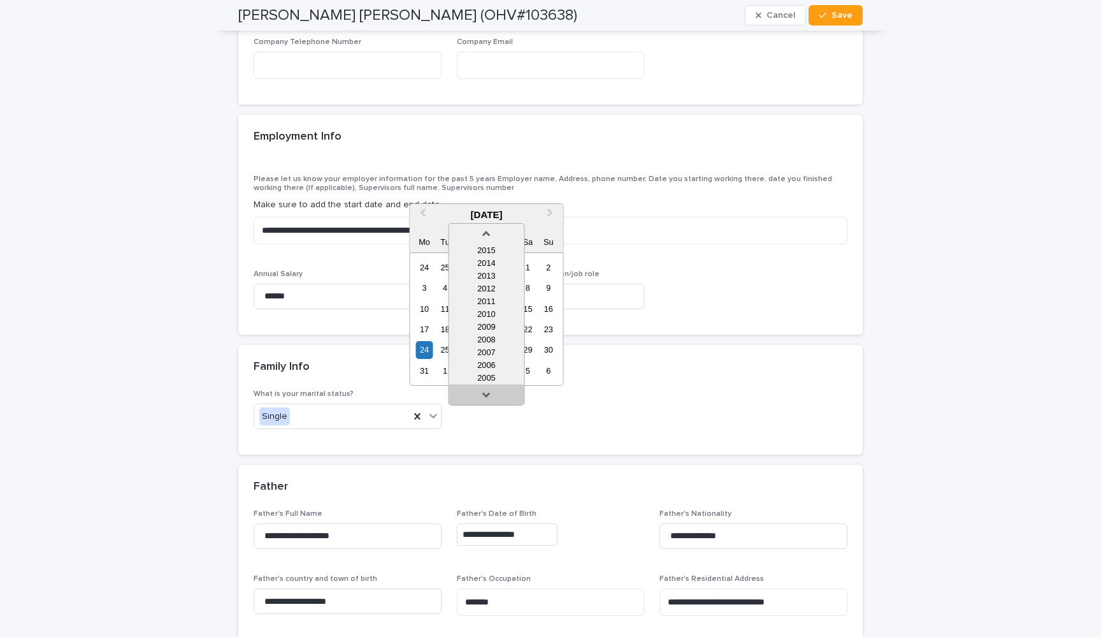
click at [491, 394] on link at bounding box center [486, 397] width 20 height 20
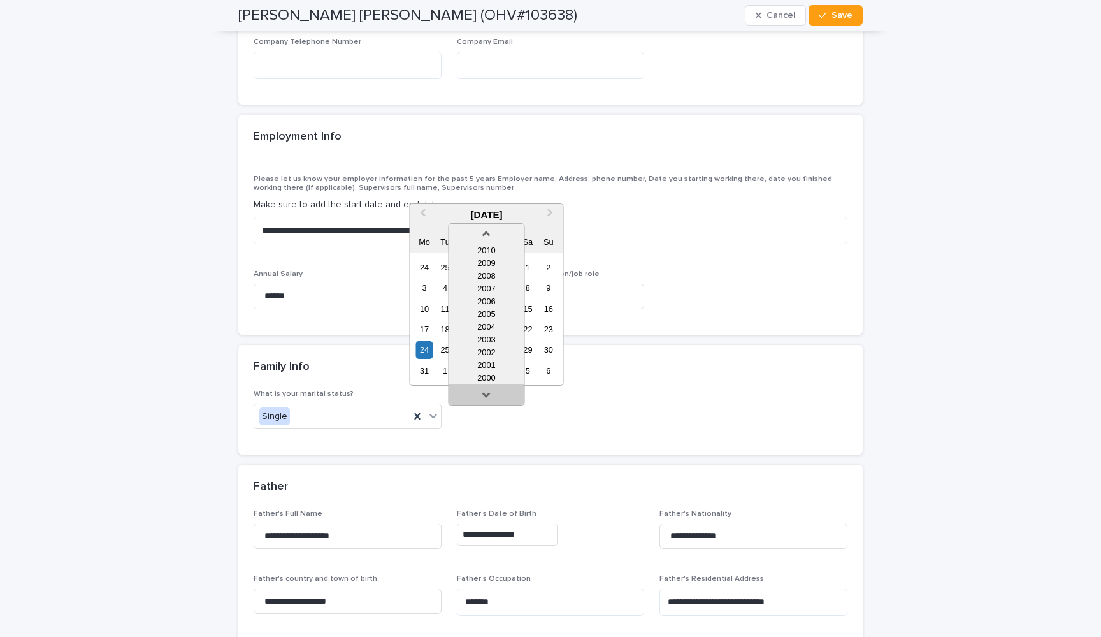
click at [491, 394] on link at bounding box center [486, 397] width 20 height 20
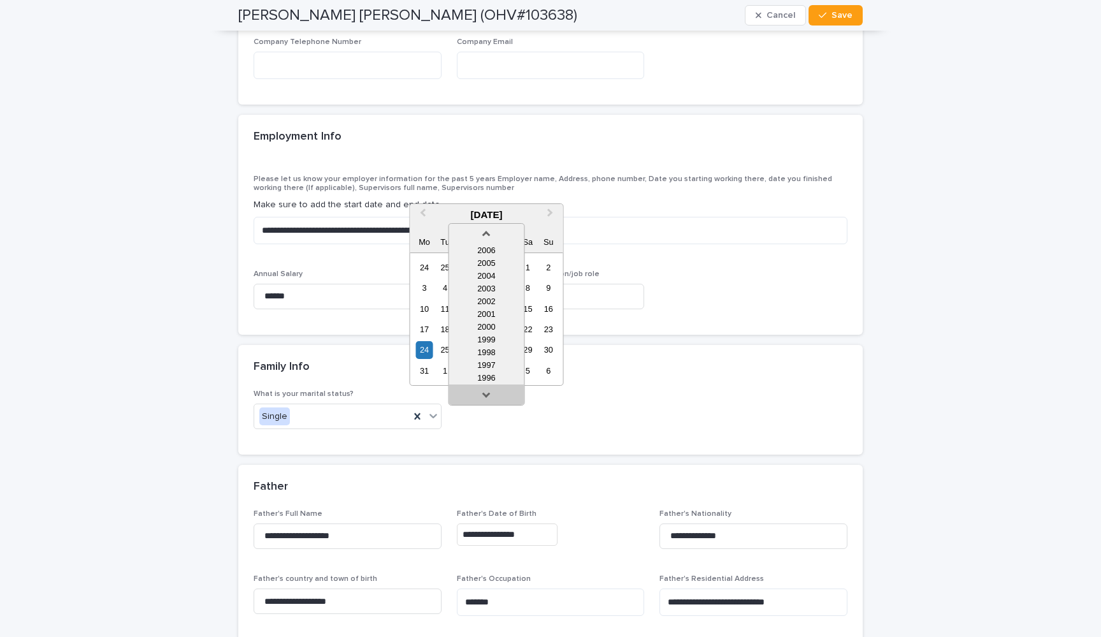
click at [491, 394] on link at bounding box center [486, 397] width 20 height 20
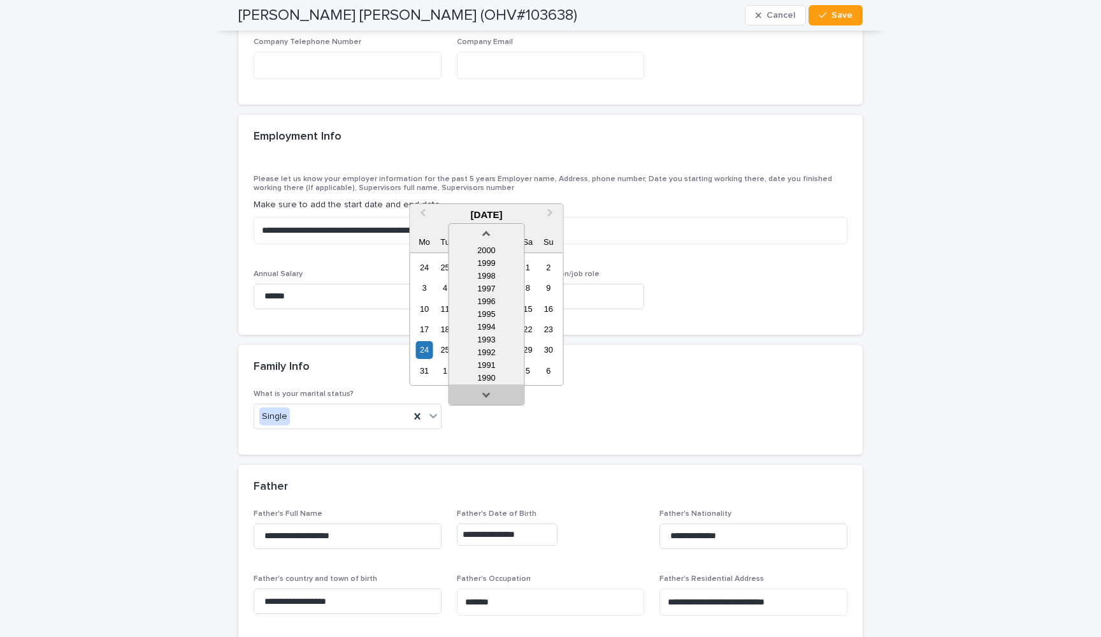
click at [491, 394] on link at bounding box center [486, 397] width 20 height 20
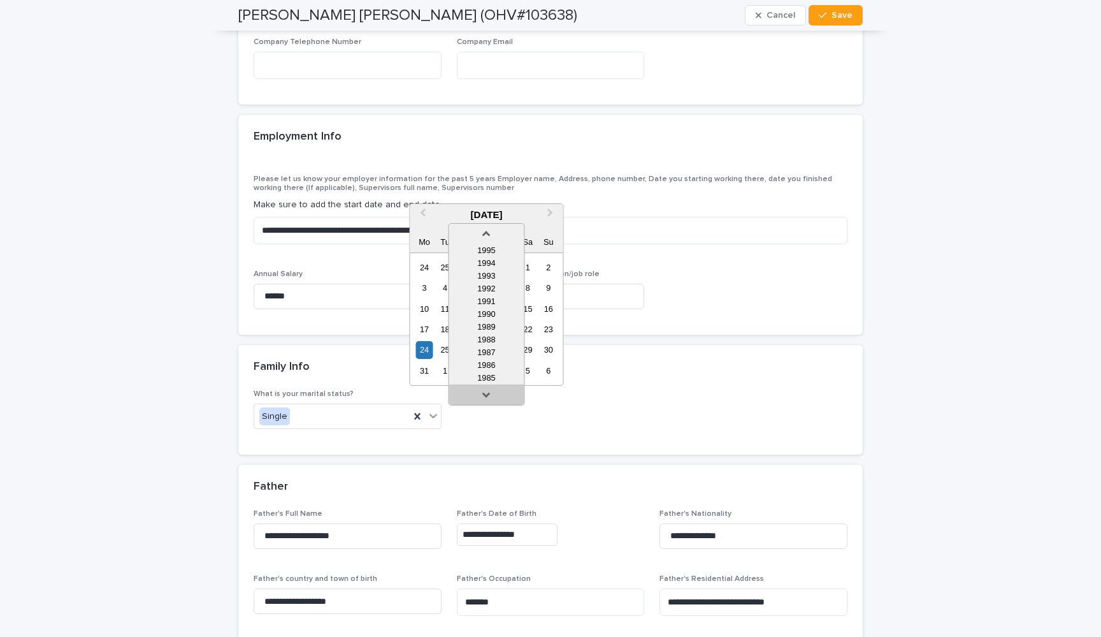
click at [491, 394] on link at bounding box center [486, 397] width 20 height 20
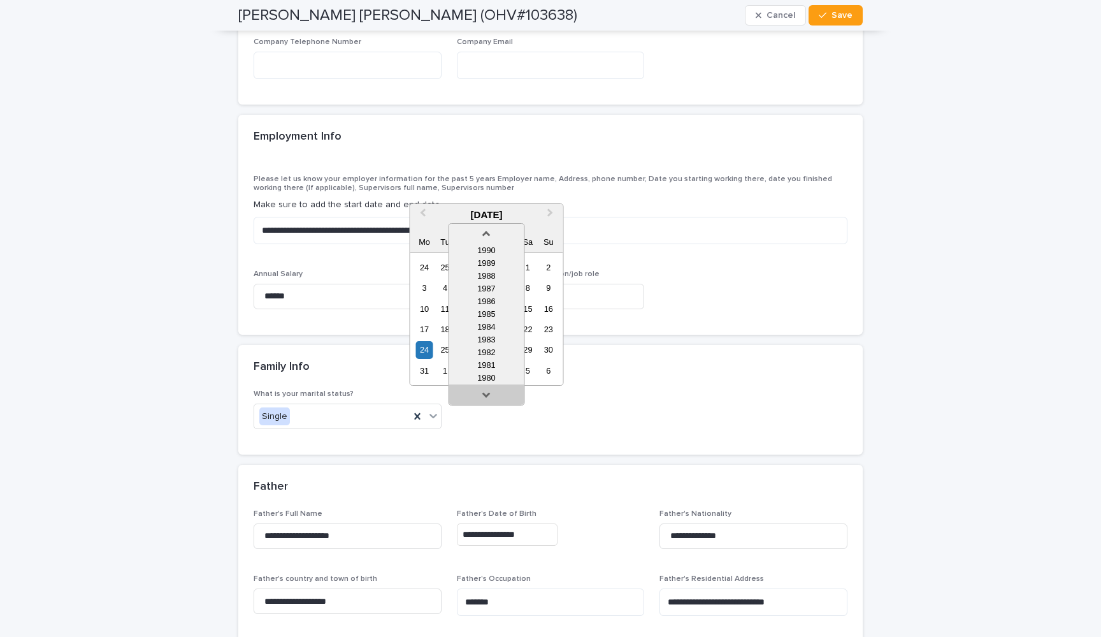
click at [491, 394] on link at bounding box center [486, 397] width 20 height 20
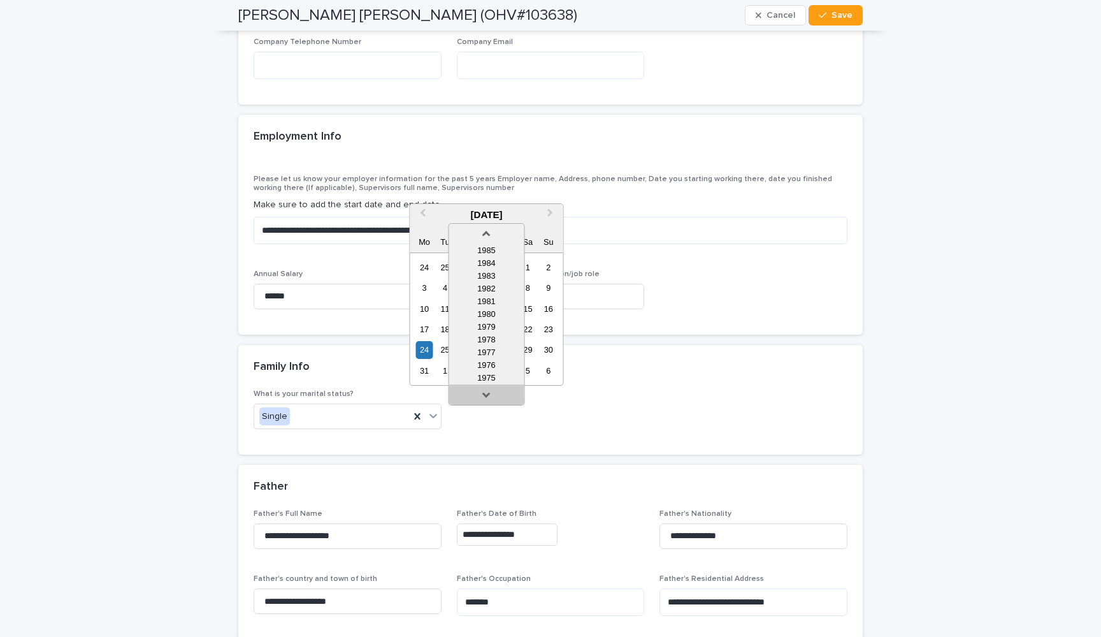
click at [491, 394] on link at bounding box center [486, 397] width 20 height 20
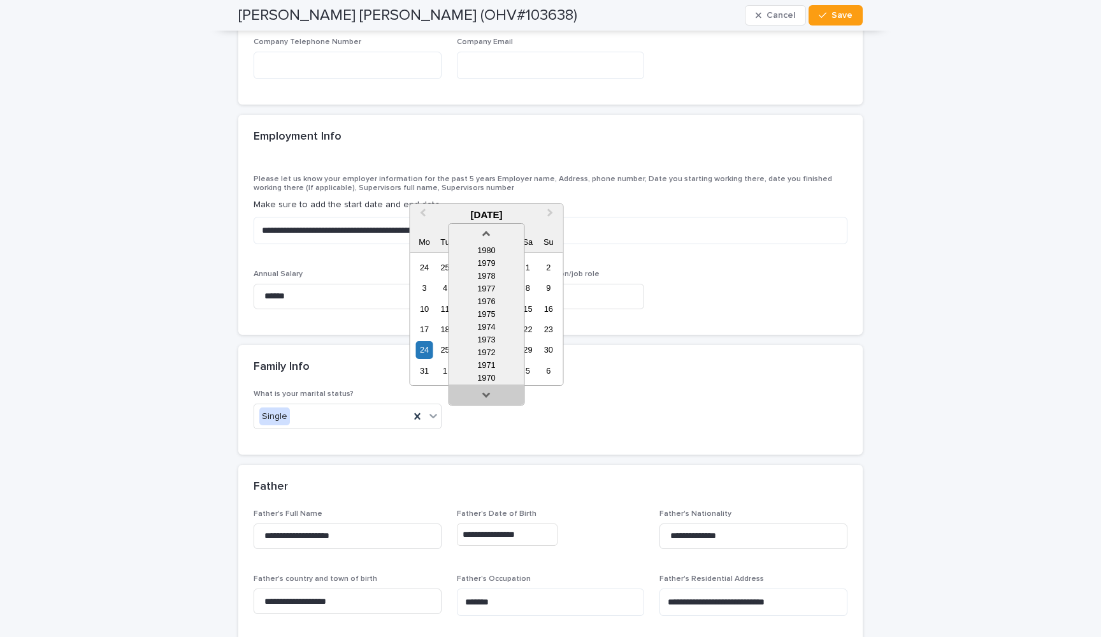
click at [491, 394] on link at bounding box center [486, 397] width 20 height 20
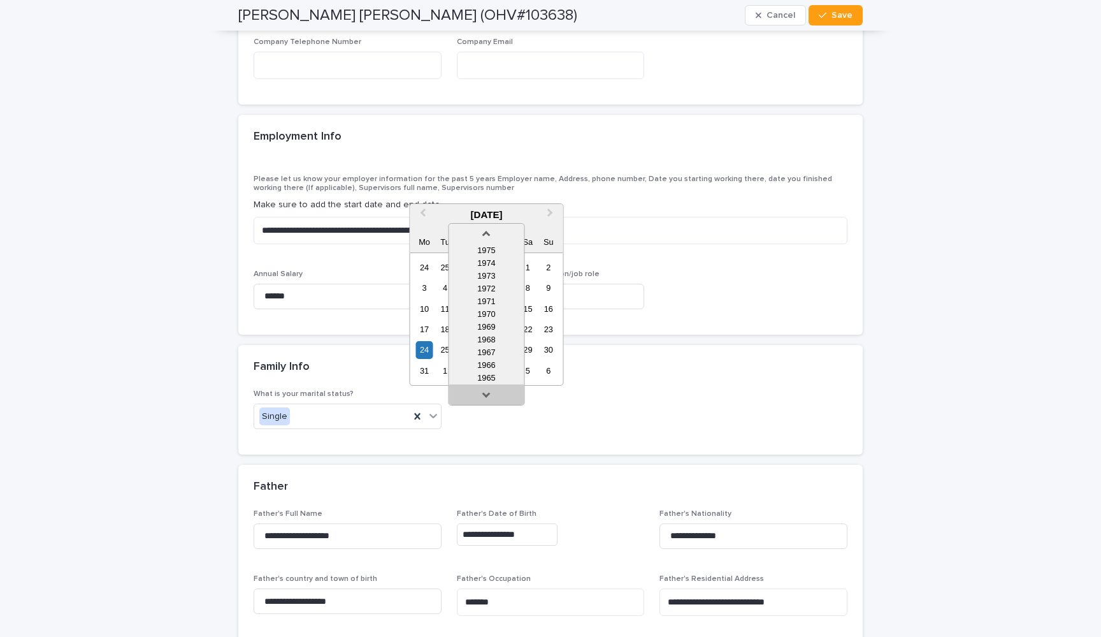
click at [491, 394] on link at bounding box center [486, 397] width 20 height 20
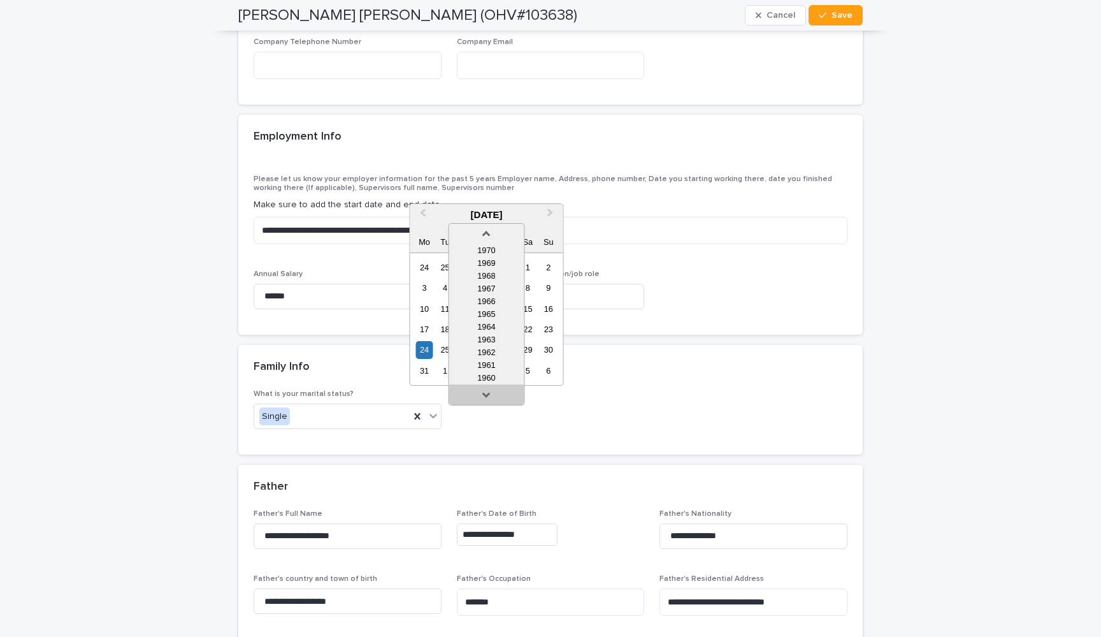
click at [491, 394] on link at bounding box center [486, 397] width 20 height 20
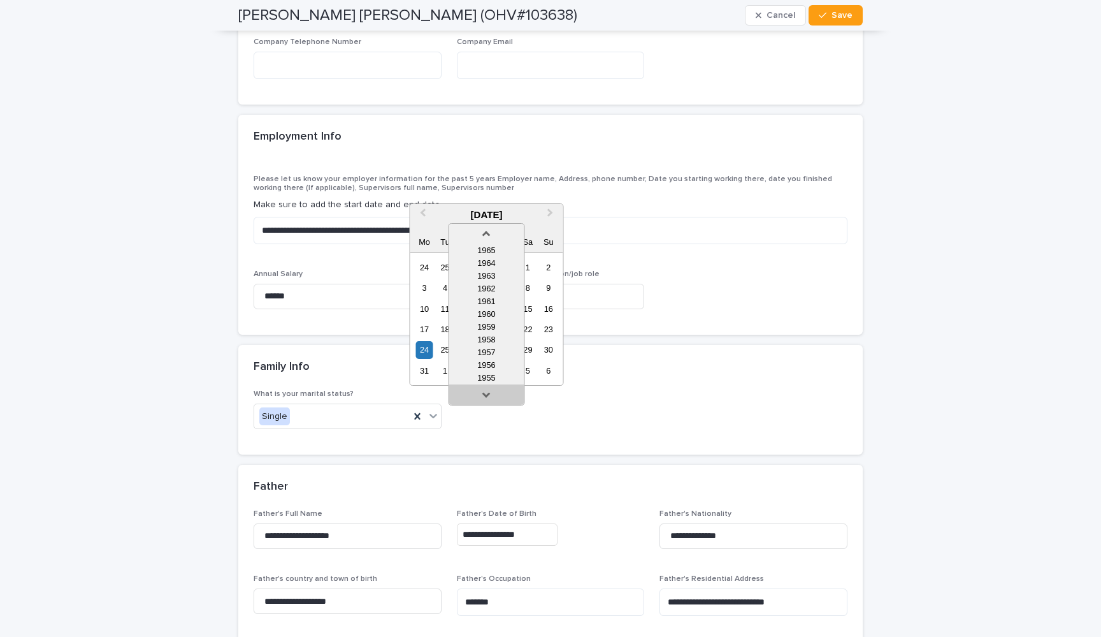
click at [491, 394] on link at bounding box center [486, 397] width 20 height 20
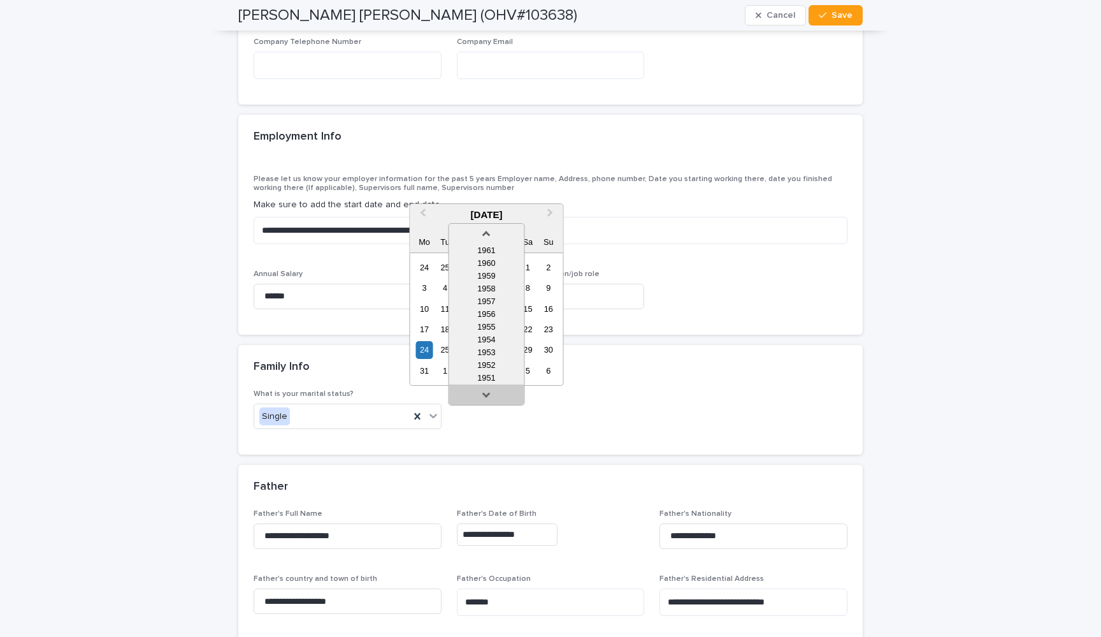
click at [491, 394] on link at bounding box center [486, 397] width 20 height 20
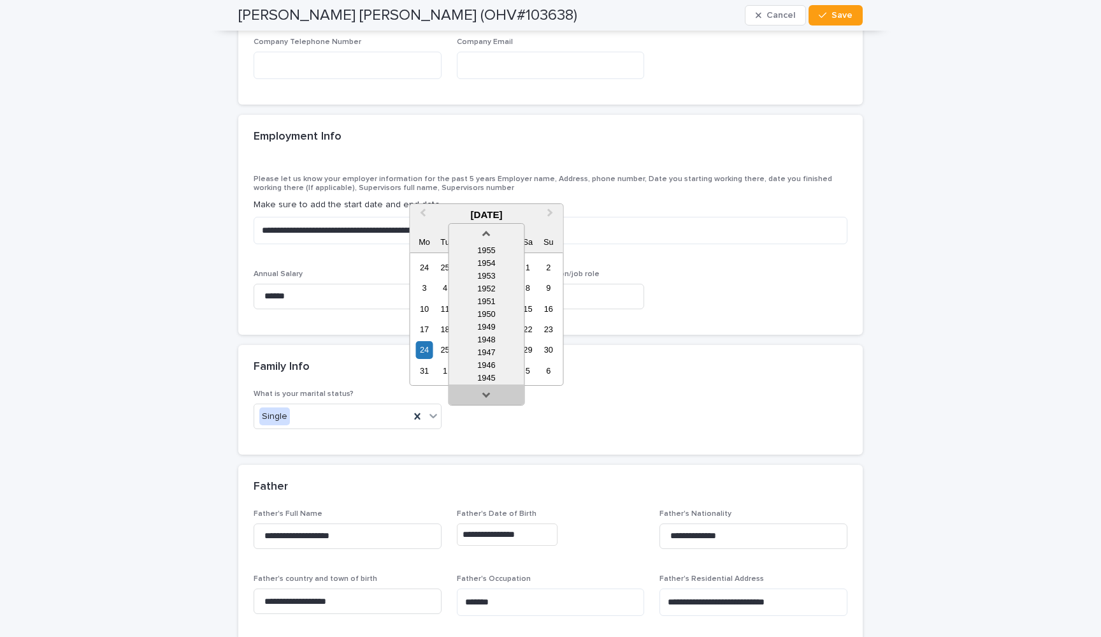
click at [491, 394] on link at bounding box center [486, 397] width 20 height 20
click at [499, 377] on div "1941" at bounding box center [486, 377] width 75 height 13
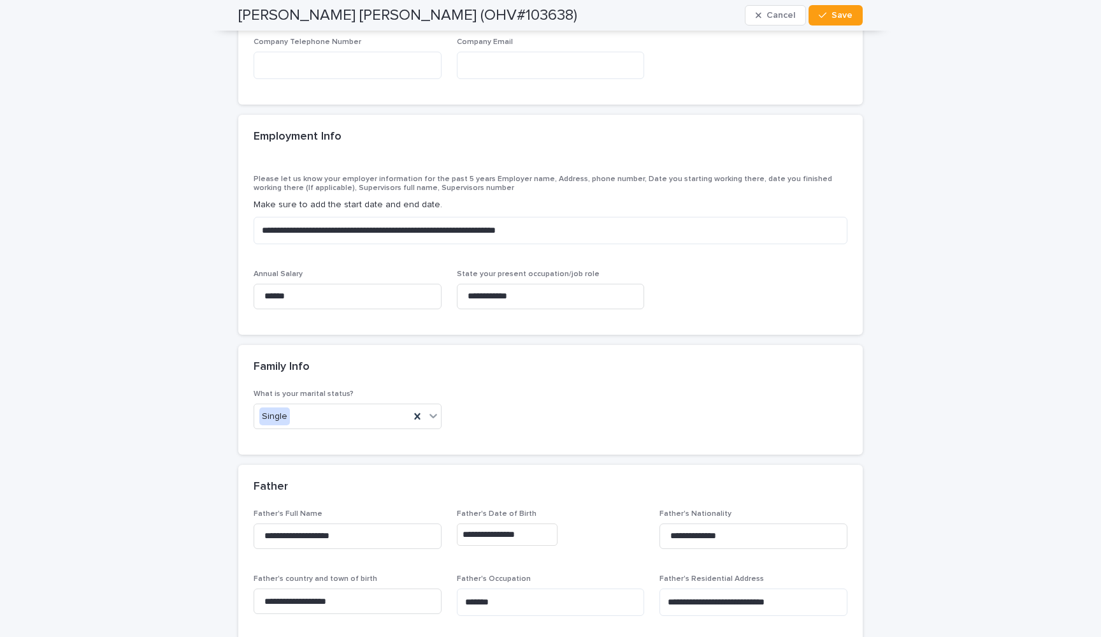
type input "**********"
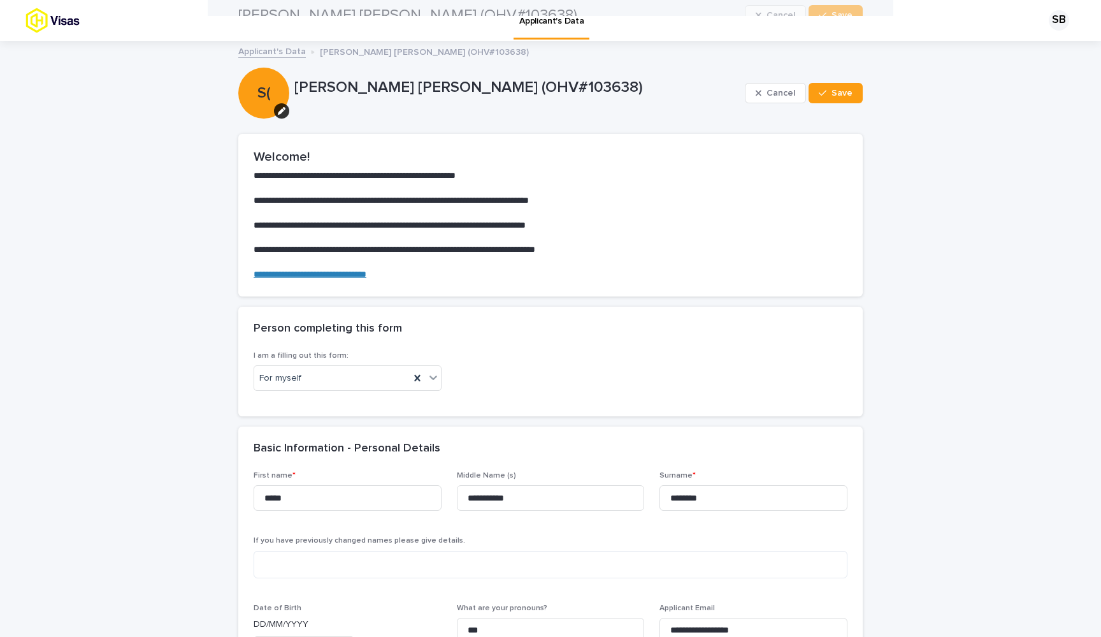
scroll to position [0, 0]
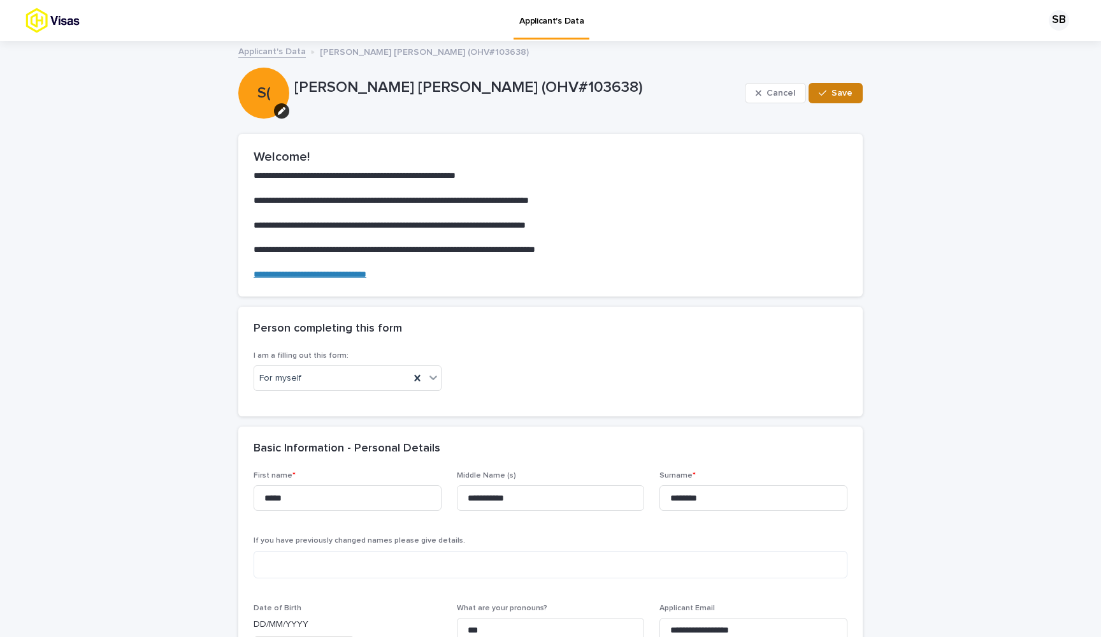
click at [843, 86] on button "Save" at bounding box center [836, 93] width 54 height 20
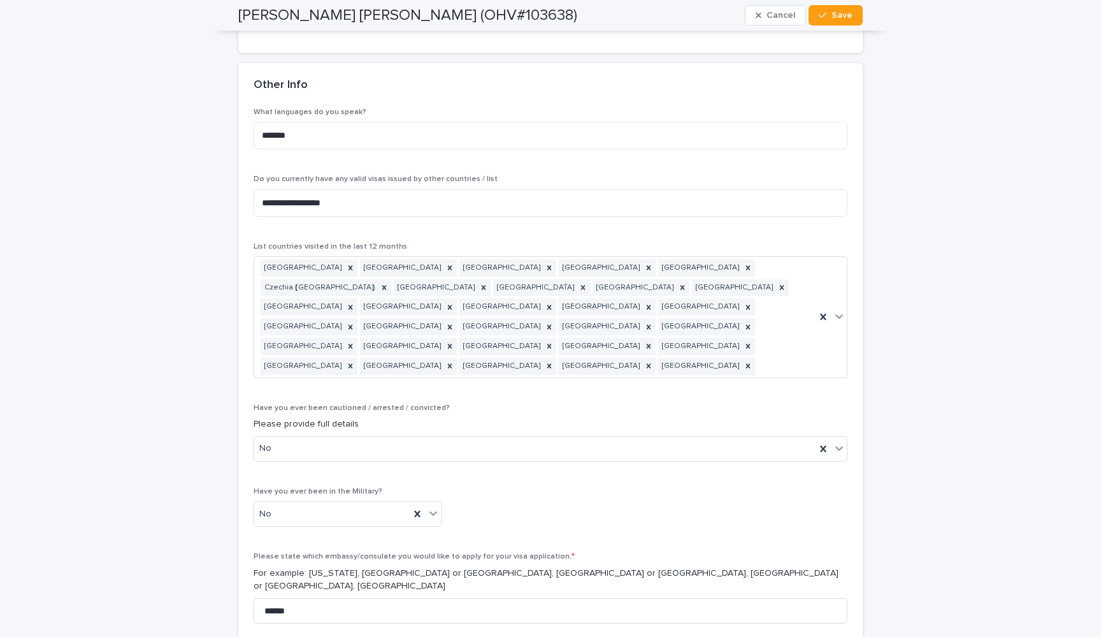
click at [837, 18] on span "Save" at bounding box center [841, 15] width 21 height 9
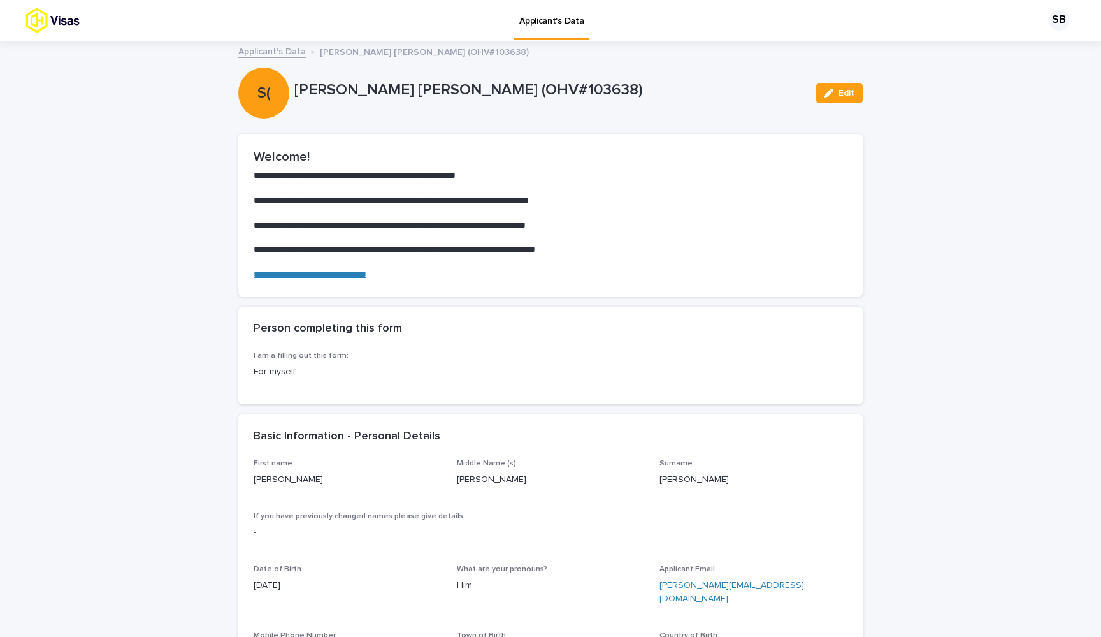
scroll to position [0, 0]
